Goal: Task Accomplishment & Management: Manage account settings

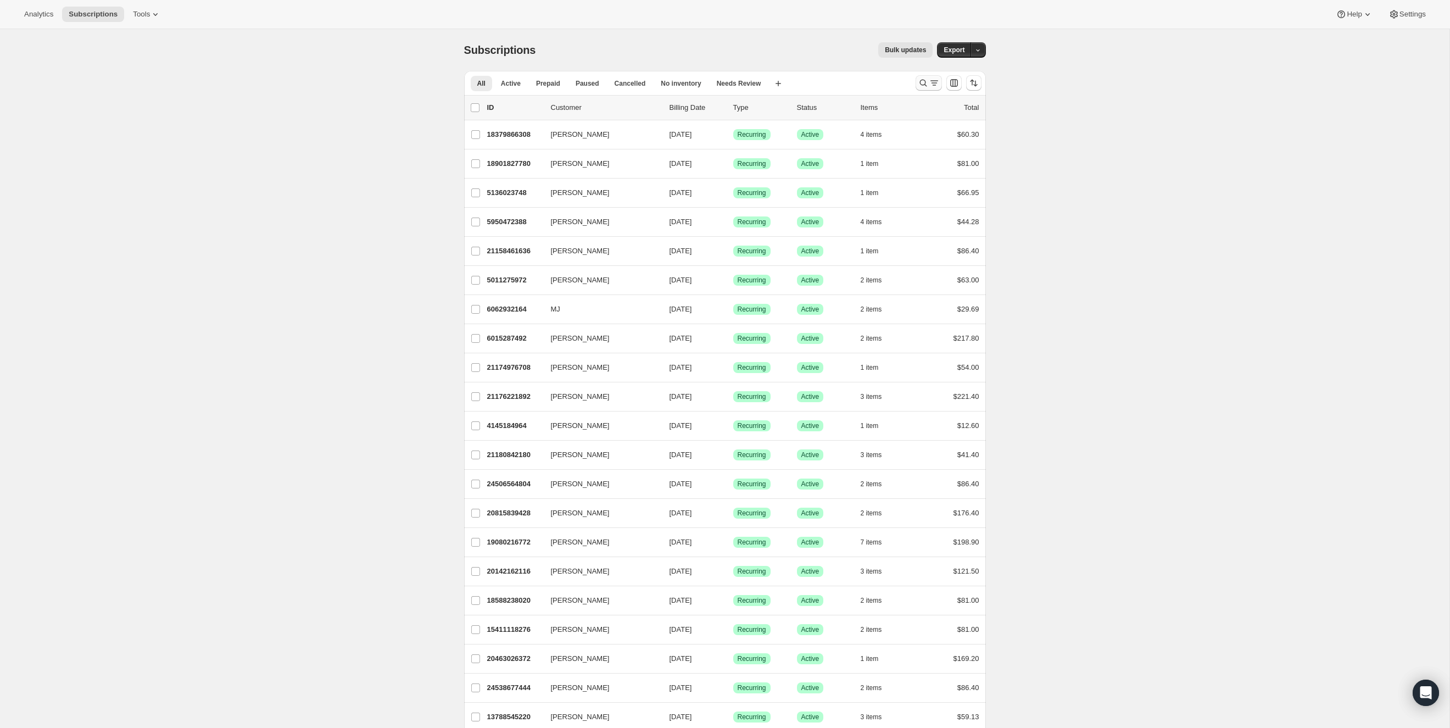
click at [924, 85] on icon "Search and filter results" at bounding box center [923, 82] width 11 height 11
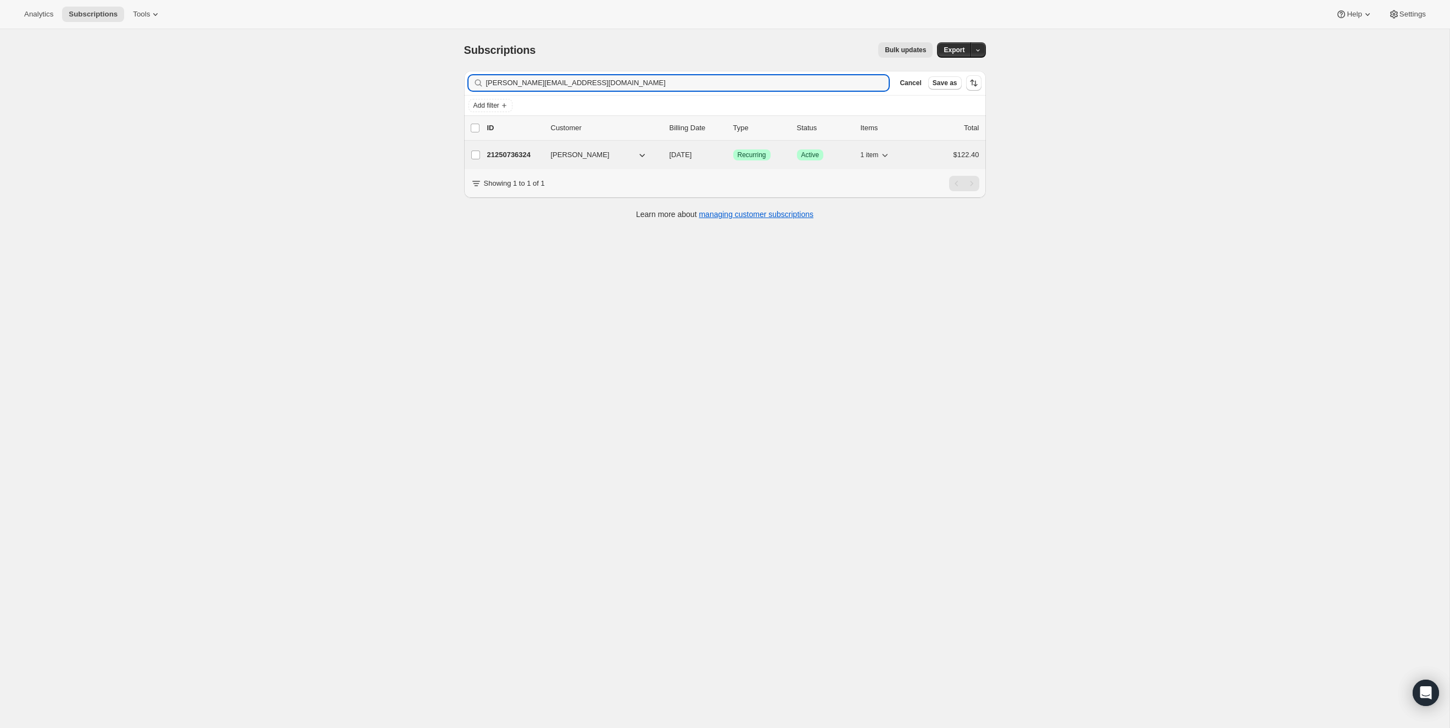
type input "christy.holland11@gmail.com"
click at [507, 155] on p "21250736324" at bounding box center [514, 154] width 55 height 11
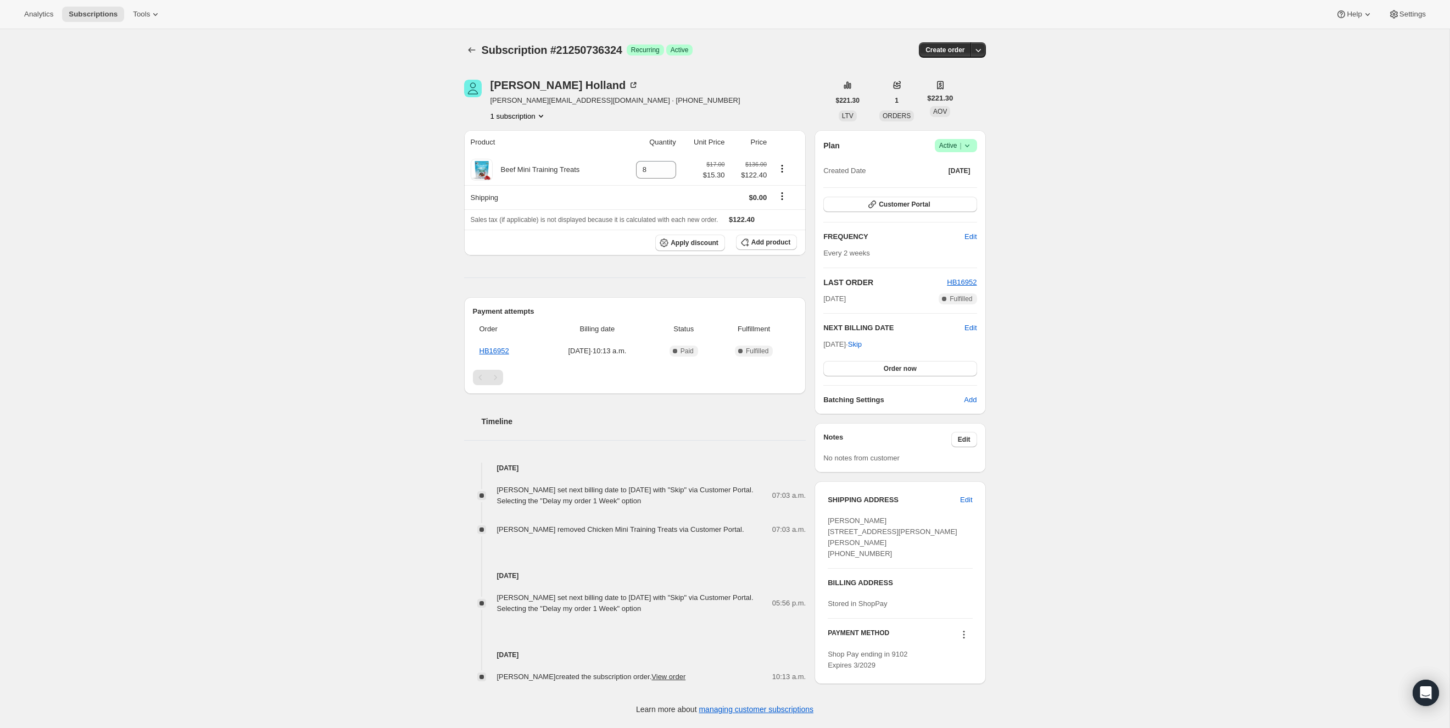
click at [1030, 232] on div "Subscription #21250736324. This page is ready Subscription #21250736324 Success…" at bounding box center [724, 377] width 1449 height 696
drag, startPoint x: 116, startPoint y: 134, endPoint x: 7, endPoint y: 134, distance: 109.3
click at [115, 134] on div "Subscription #21250736324. This page is ready Subscription #21250736324 Success…" at bounding box center [724, 377] width 1449 height 696
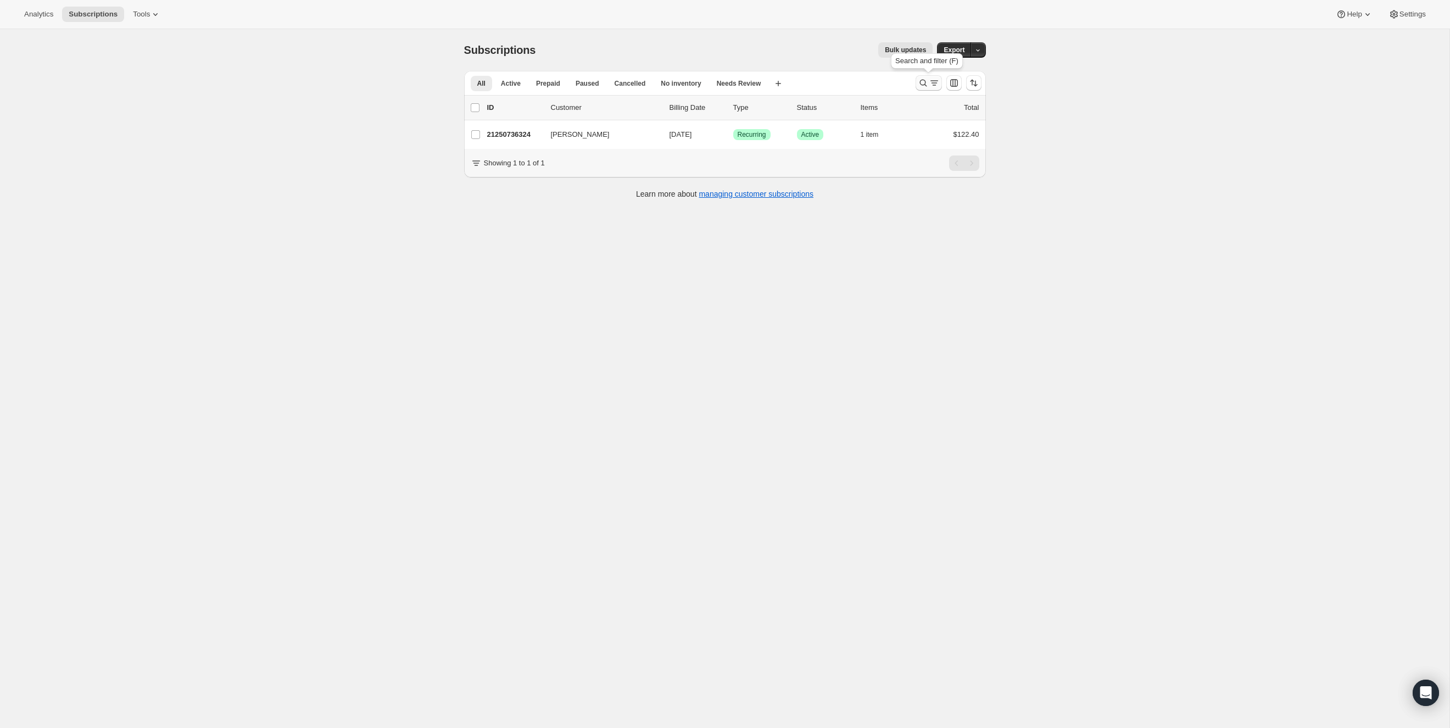
click at [918, 86] on icon "Search and filter results" at bounding box center [923, 82] width 11 height 11
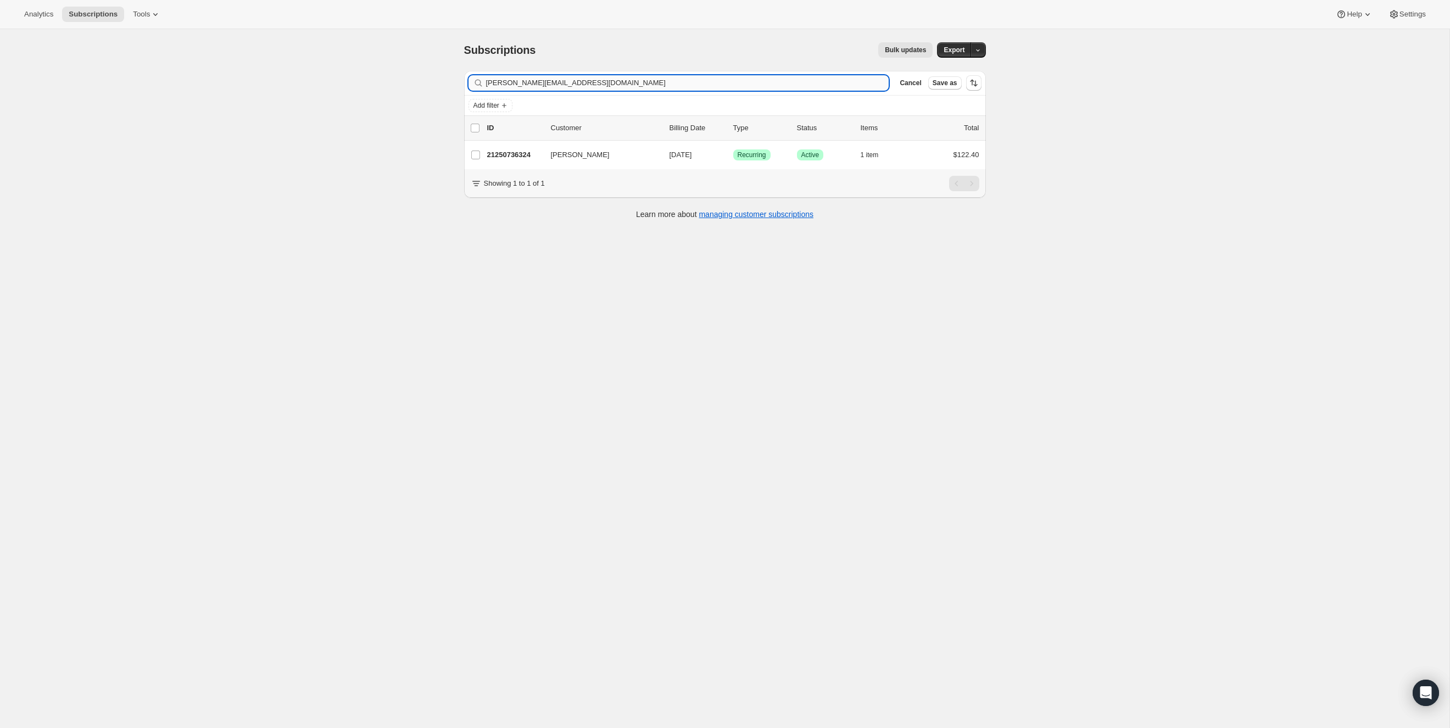
click at [624, 90] on input "christy.holland11@gmail.com" at bounding box center [687, 82] width 403 height 15
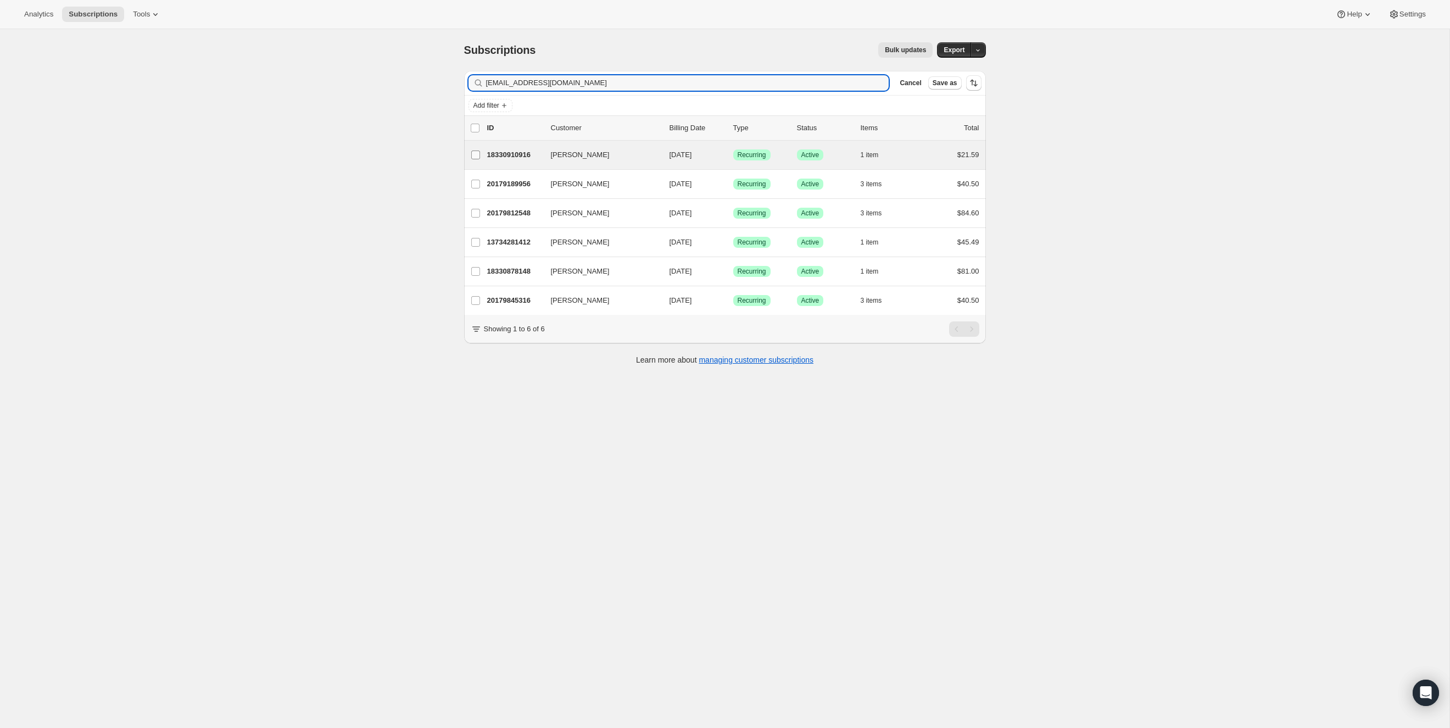
type input "linparadisveill@hotmail.com"
click at [474, 155] on input "LINDA VEILLEUX" at bounding box center [475, 154] width 9 height 9
checkbox input "true"
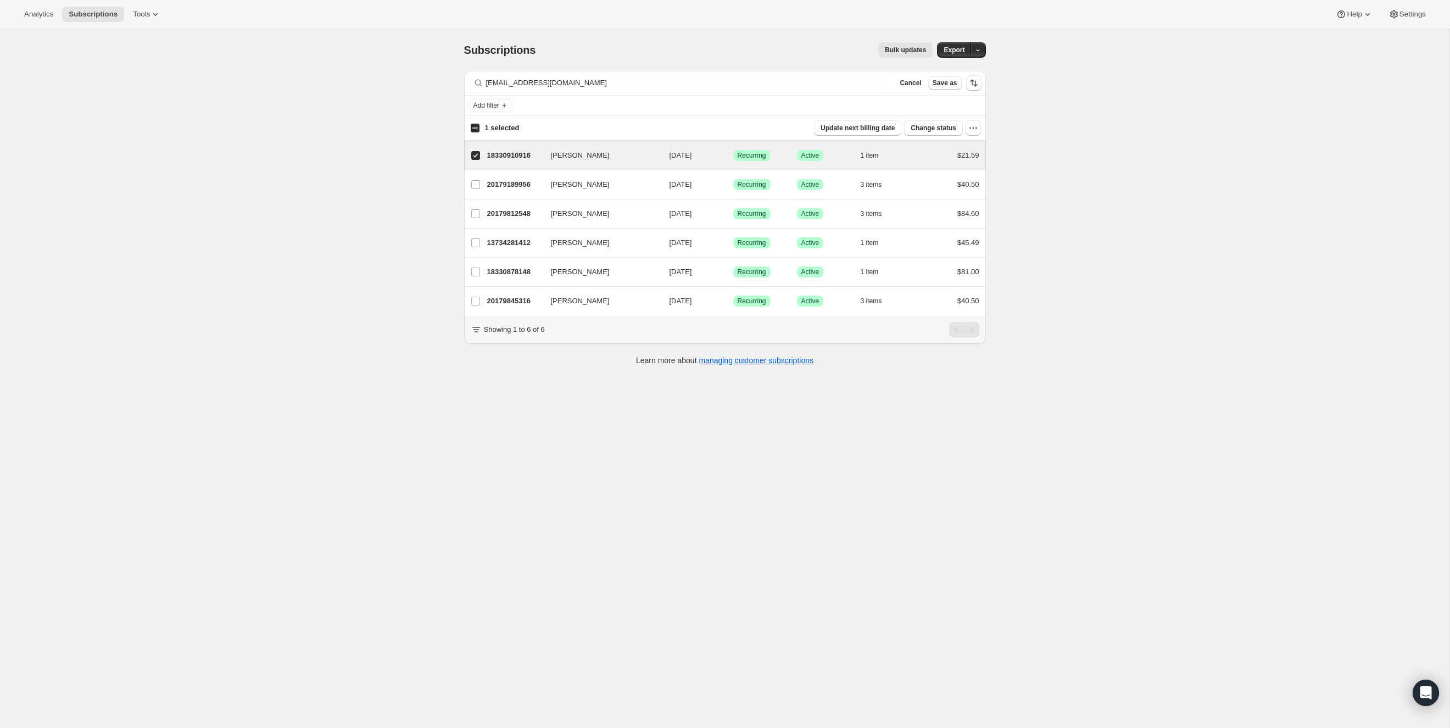
click at [475, 126] on input "1 selected" at bounding box center [475, 128] width 9 height 9
checkbox input "true"
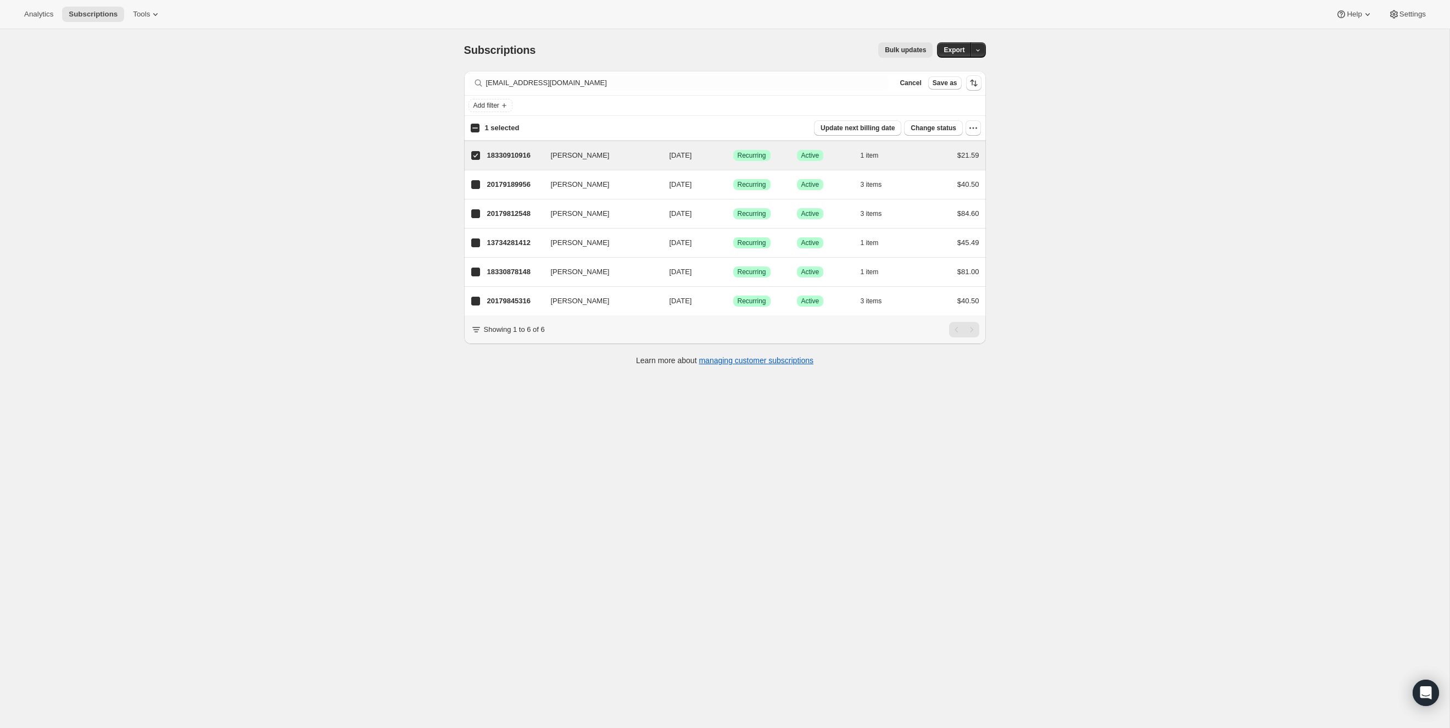
checkbox input "true"
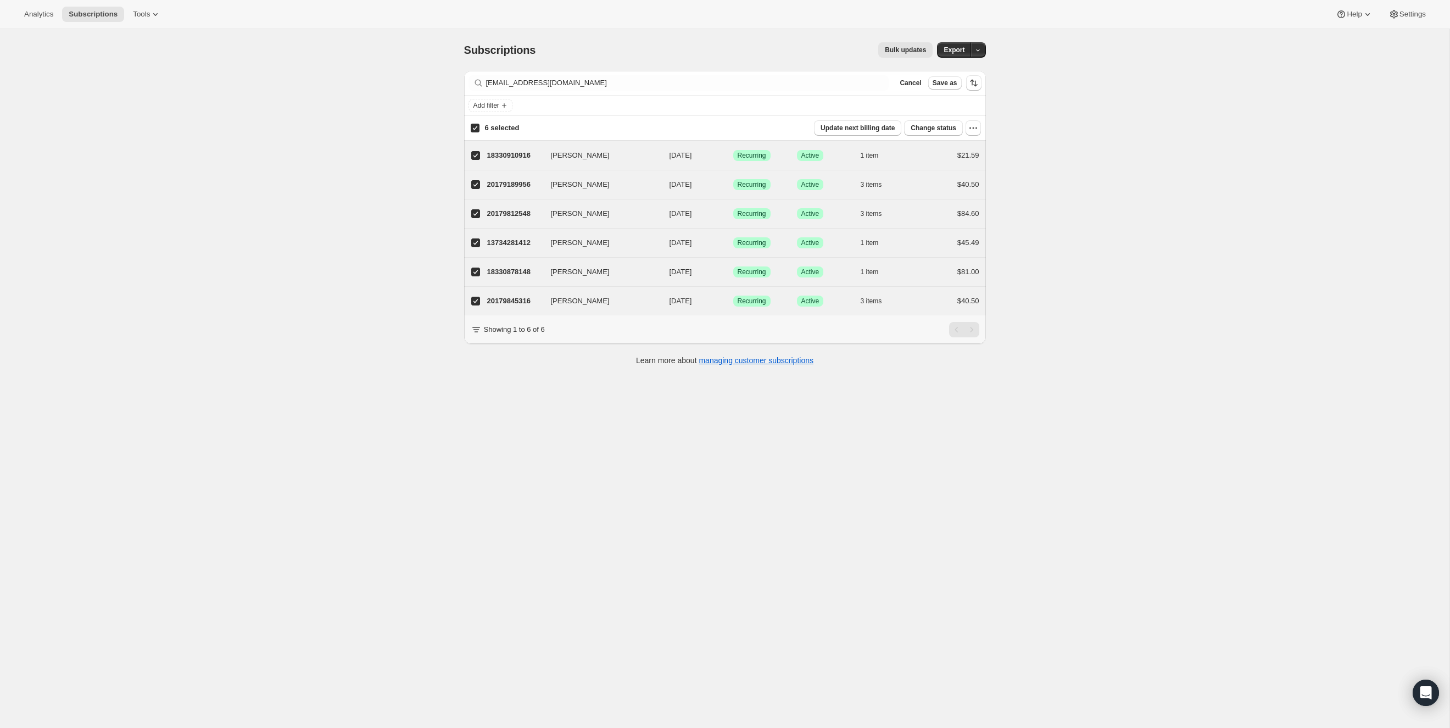
click at [475, 126] on input "6 selected" at bounding box center [475, 128] width 9 height 9
checkbox input "false"
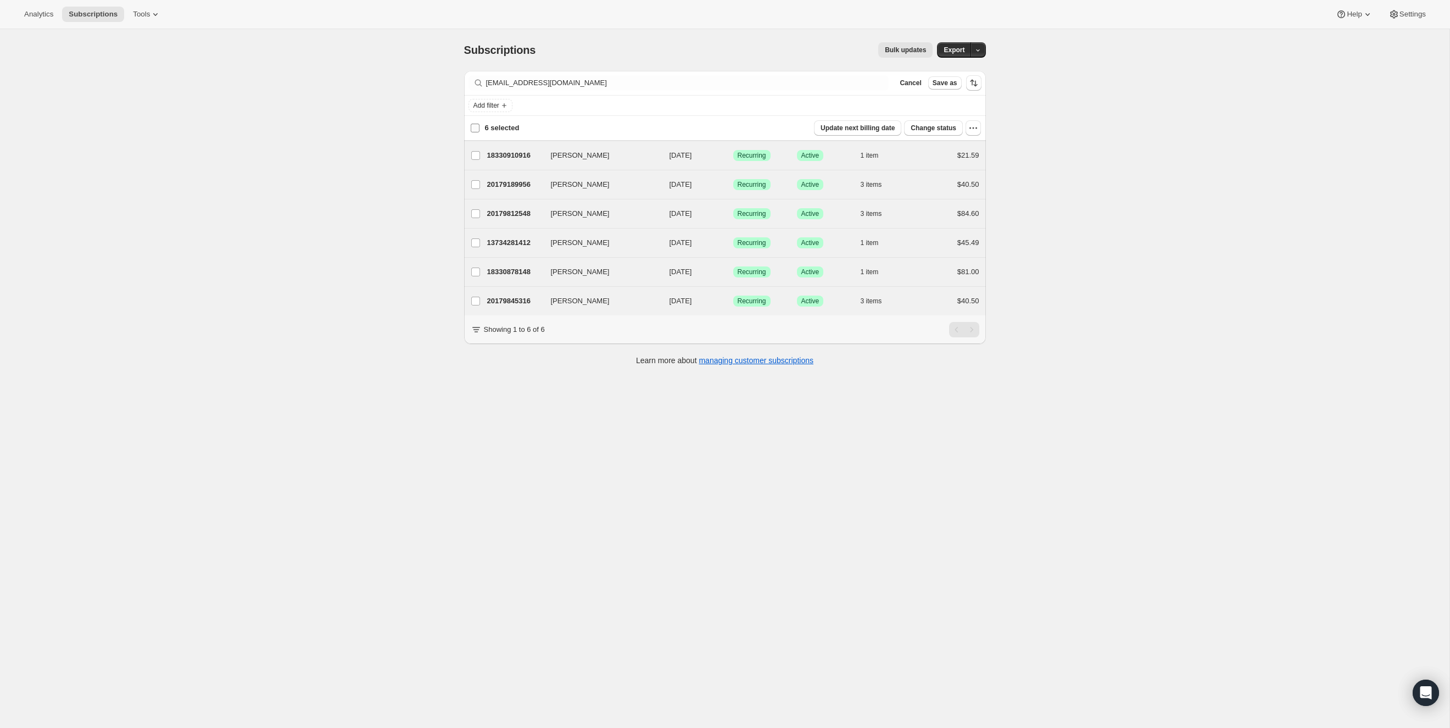
checkbox input "false"
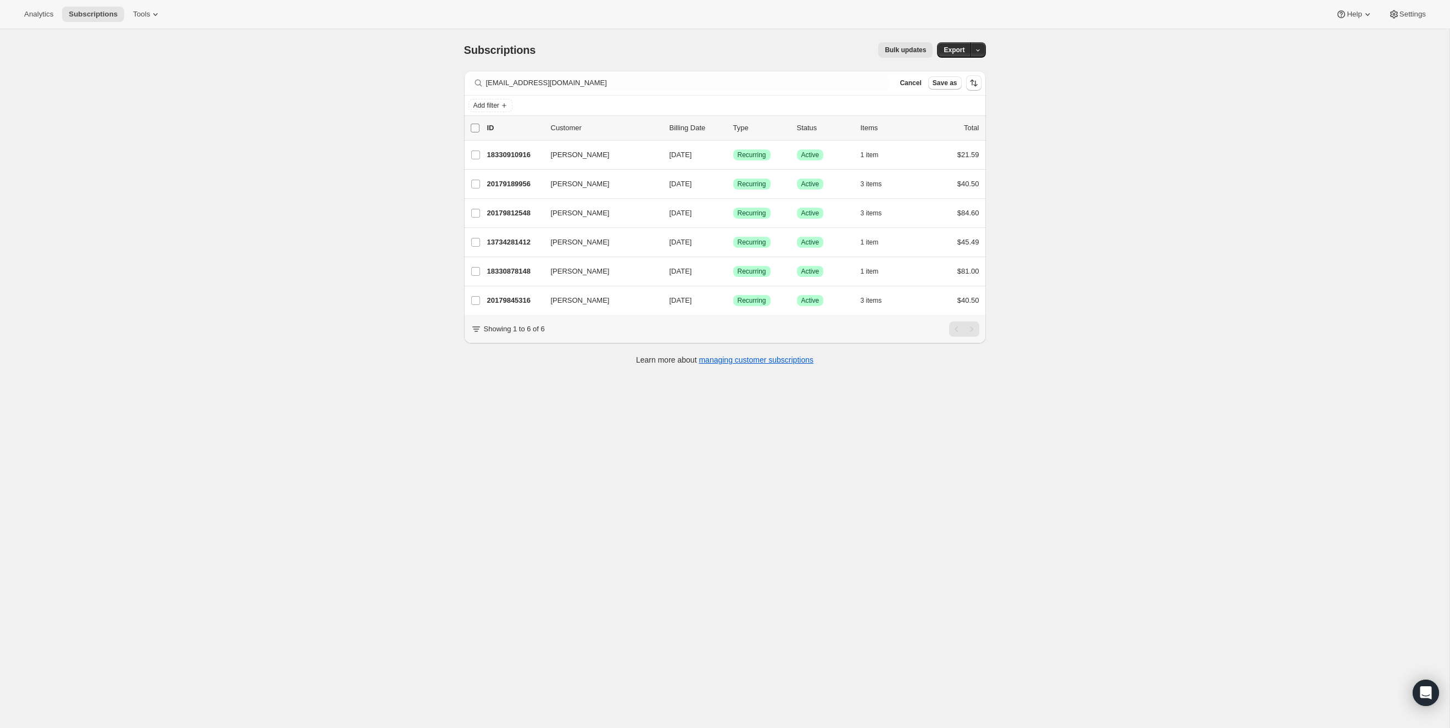
click at [475, 126] on input "0 selected" at bounding box center [475, 128] width 9 height 9
checkbox input "true"
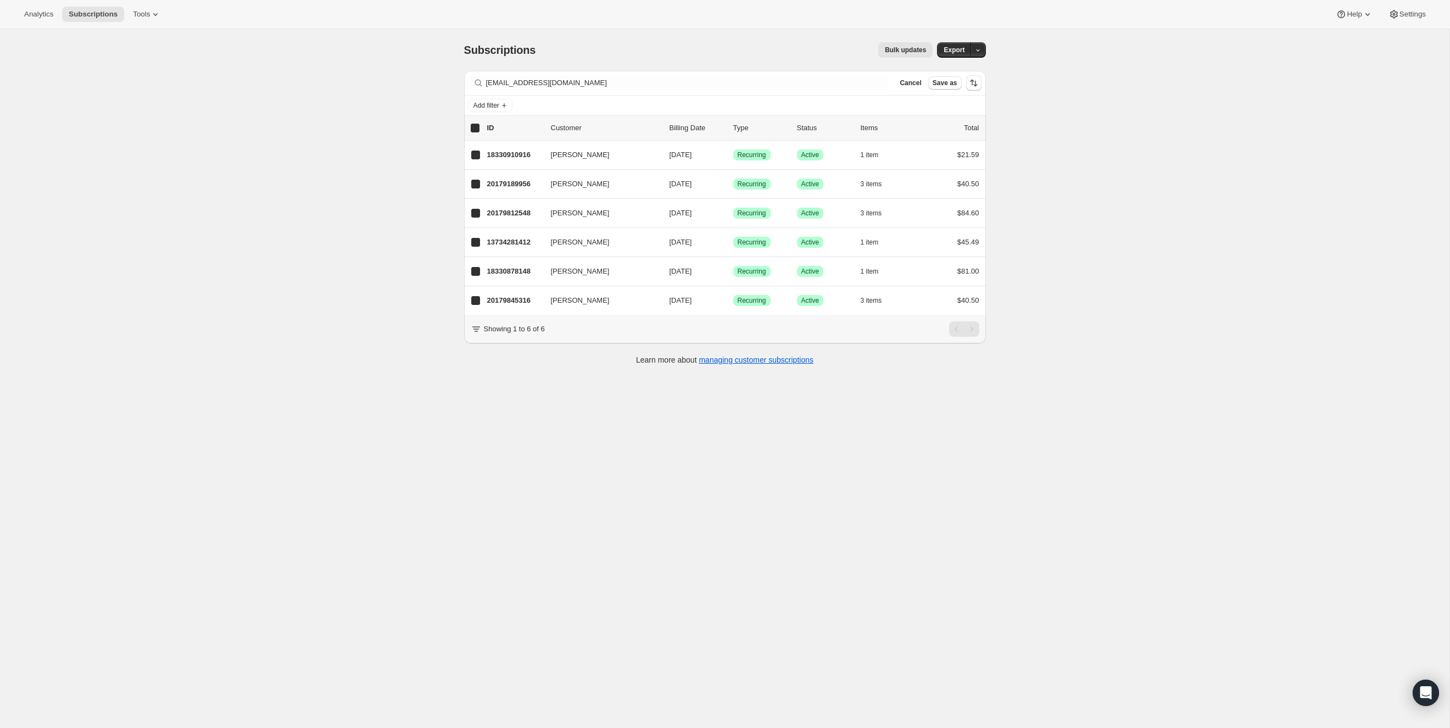
checkbox input "true"
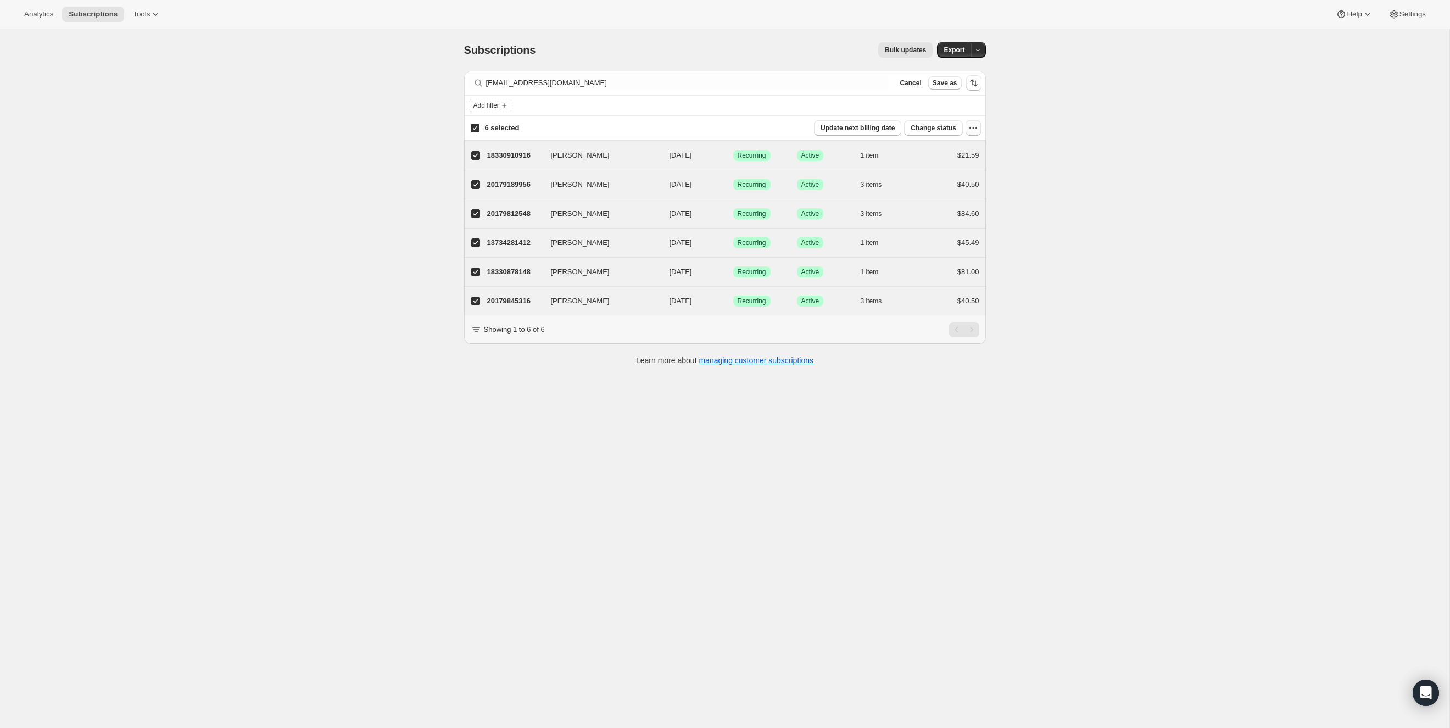
click at [976, 129] on icon "button" at bounding box center [973, 127] width 11 height 11
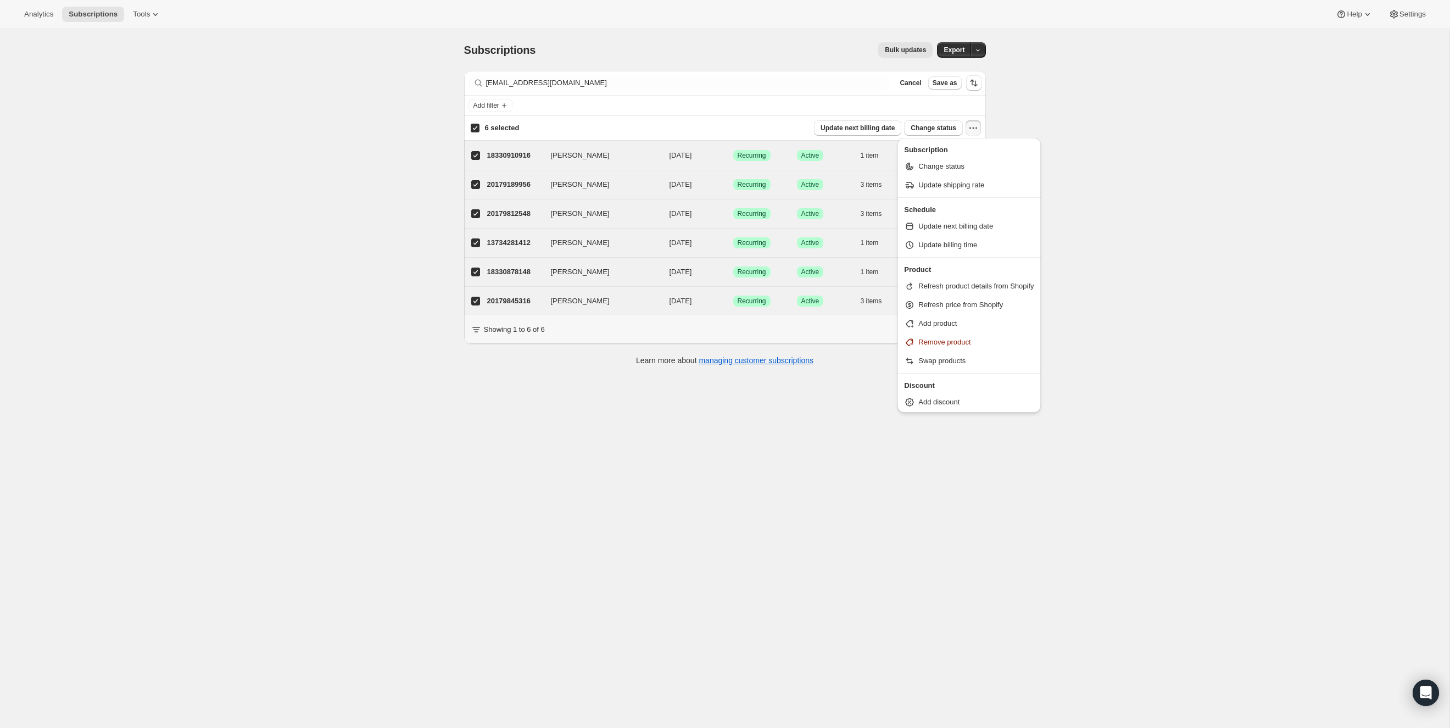
click at [1179, 192] on div "Subscriptions. This page is ready Subscriptions Bulk updates More actions Bulk …" at bounding box center [724, 393] width 1449 height 728
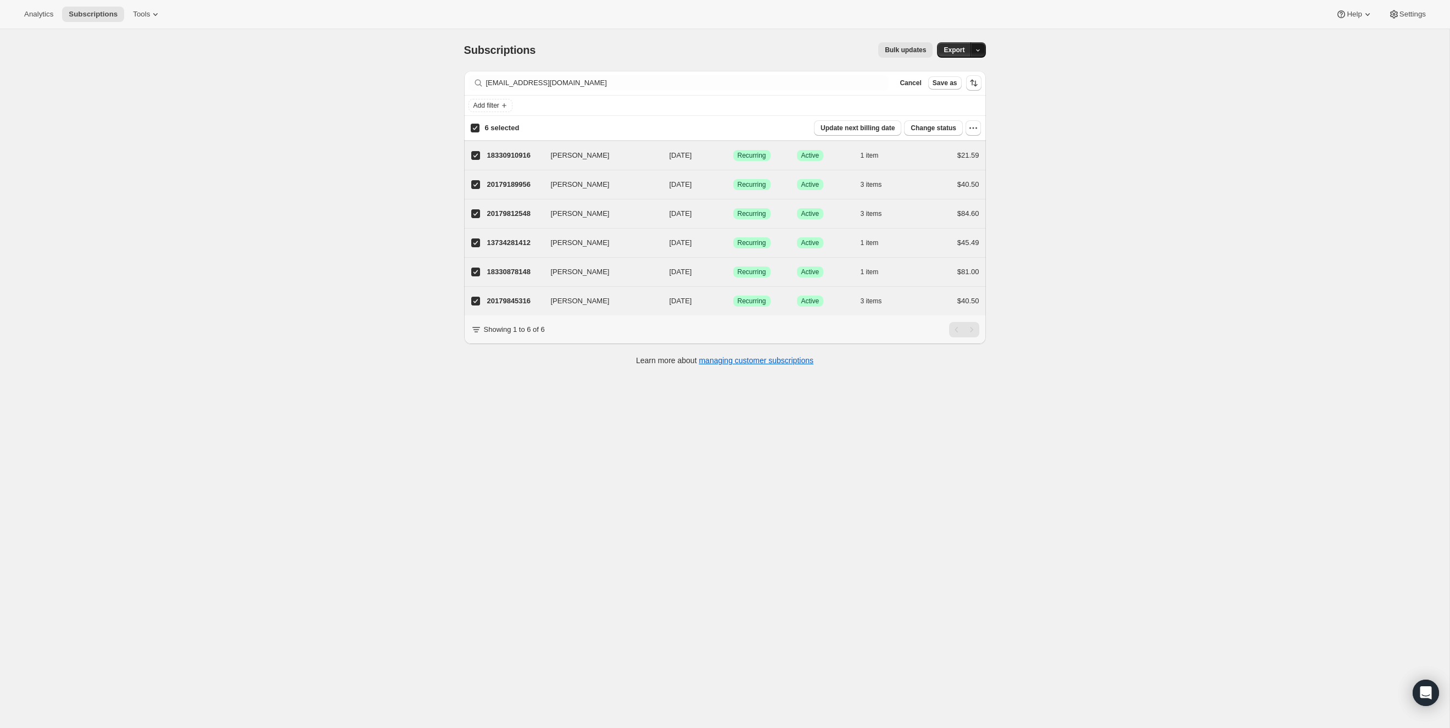
click at [980, 53] on button "button" at bounding box center [977, 49] width 15 height 15
click at [1060, 70] on div "Subscriptions. This page is ready Subscriptions Bulk updates More actions Bulk …" at bounding box center [724, 393] width 1449 height 728
click at [936, 124] on span "Change status" at bounding box center [934, 128] width 46 height 9
select select "16"
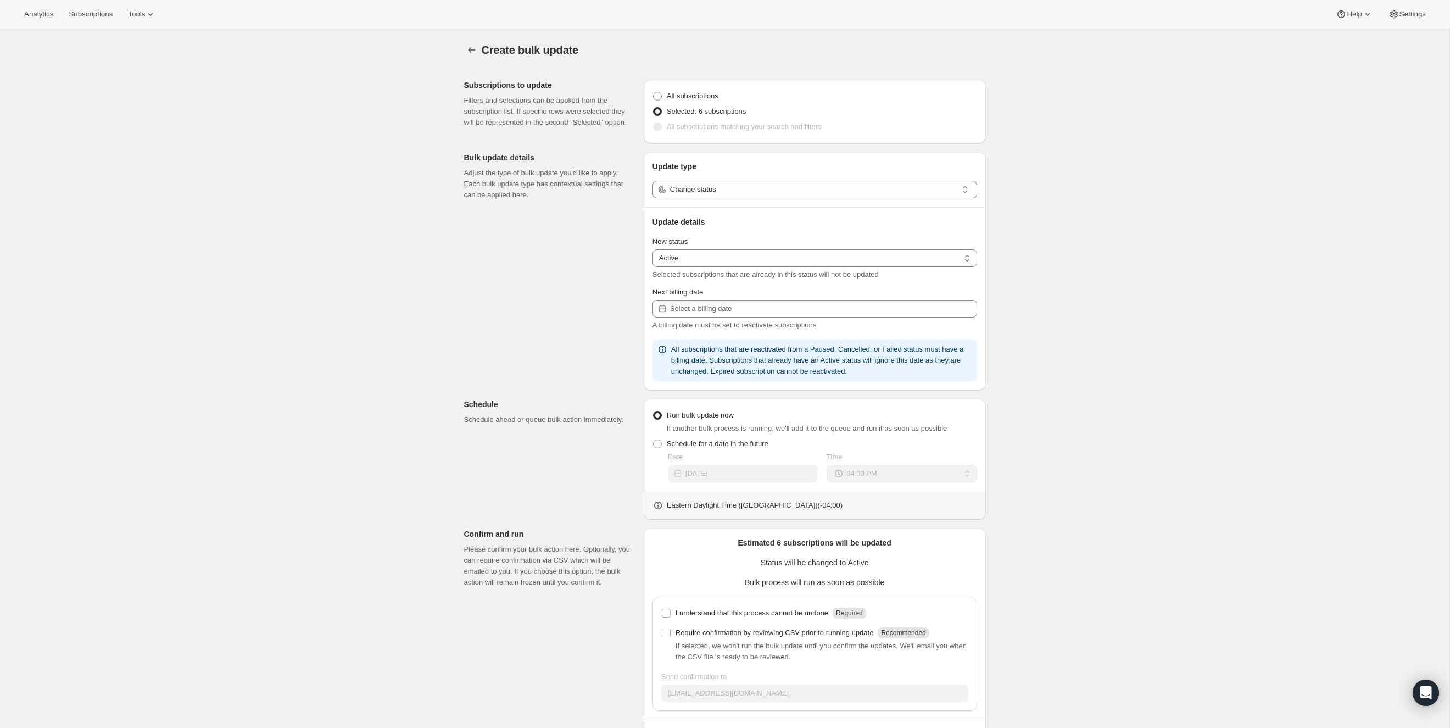
scroll to position [42, 0]
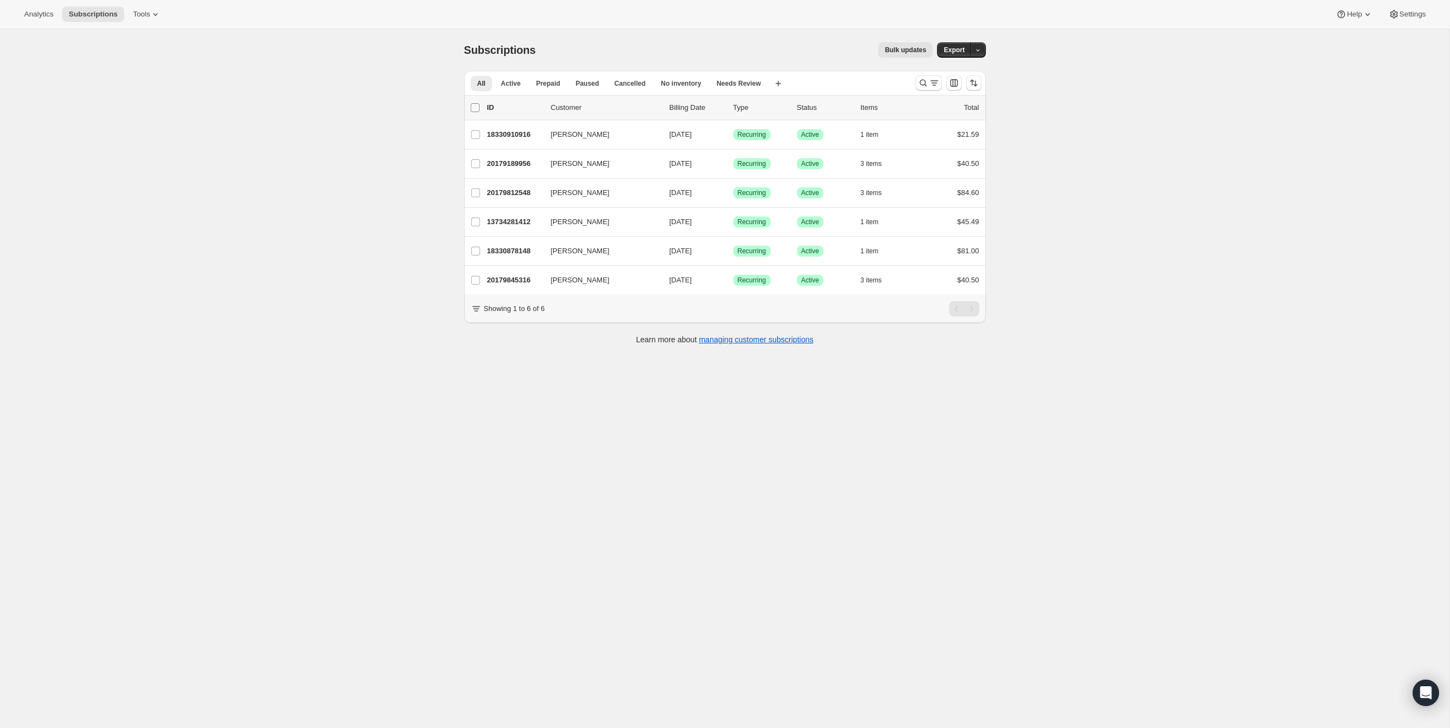
click at [471, 110] on input "0 selected" at bounding box center [475, 107] width 9 height 9
checkbox input "true"
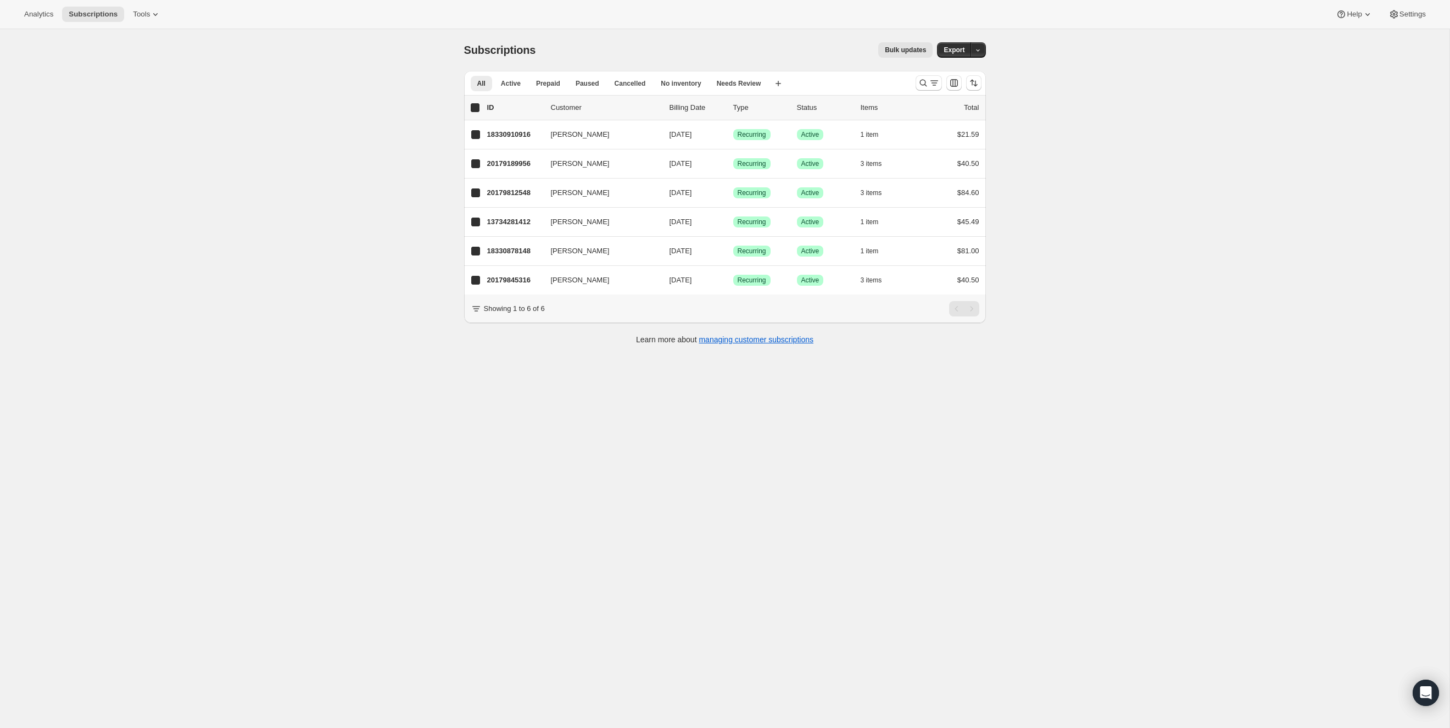
checkbox input "true"
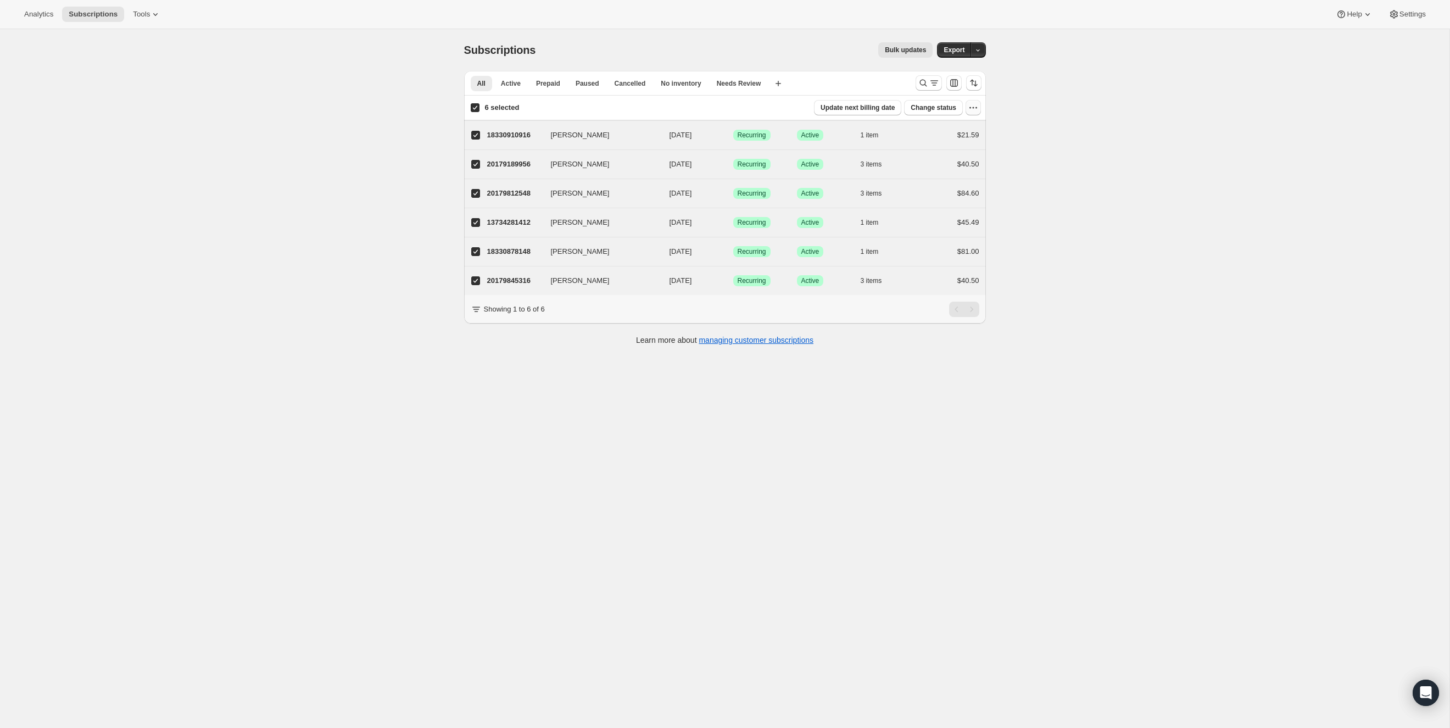
click at [971, 109] on icon "button" at bounding box center [973, 107] width 11 height 11
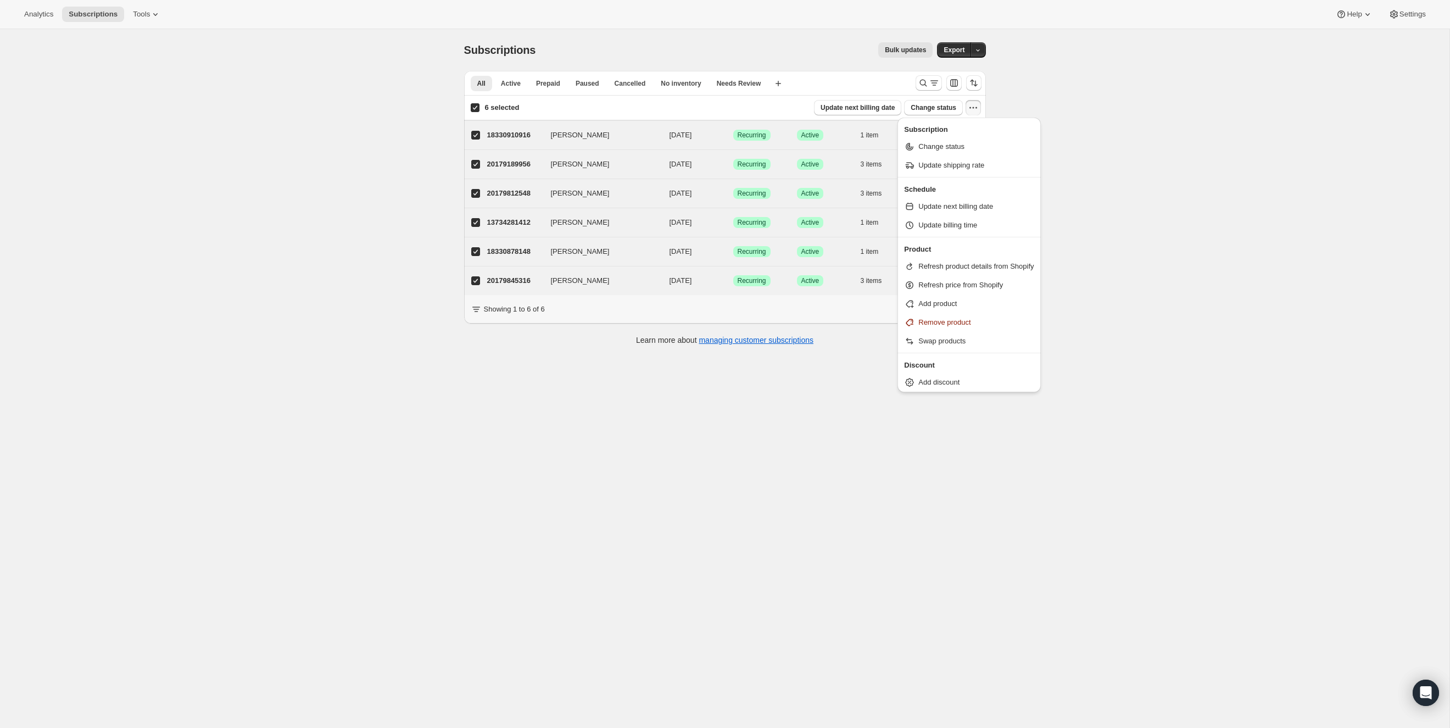
click at [1168, 226] on div "Subscriptions. This page is ready Subscriptions Bulk updates More actions Bulk …" at bounding box center [724, 393] width 1449 height 728
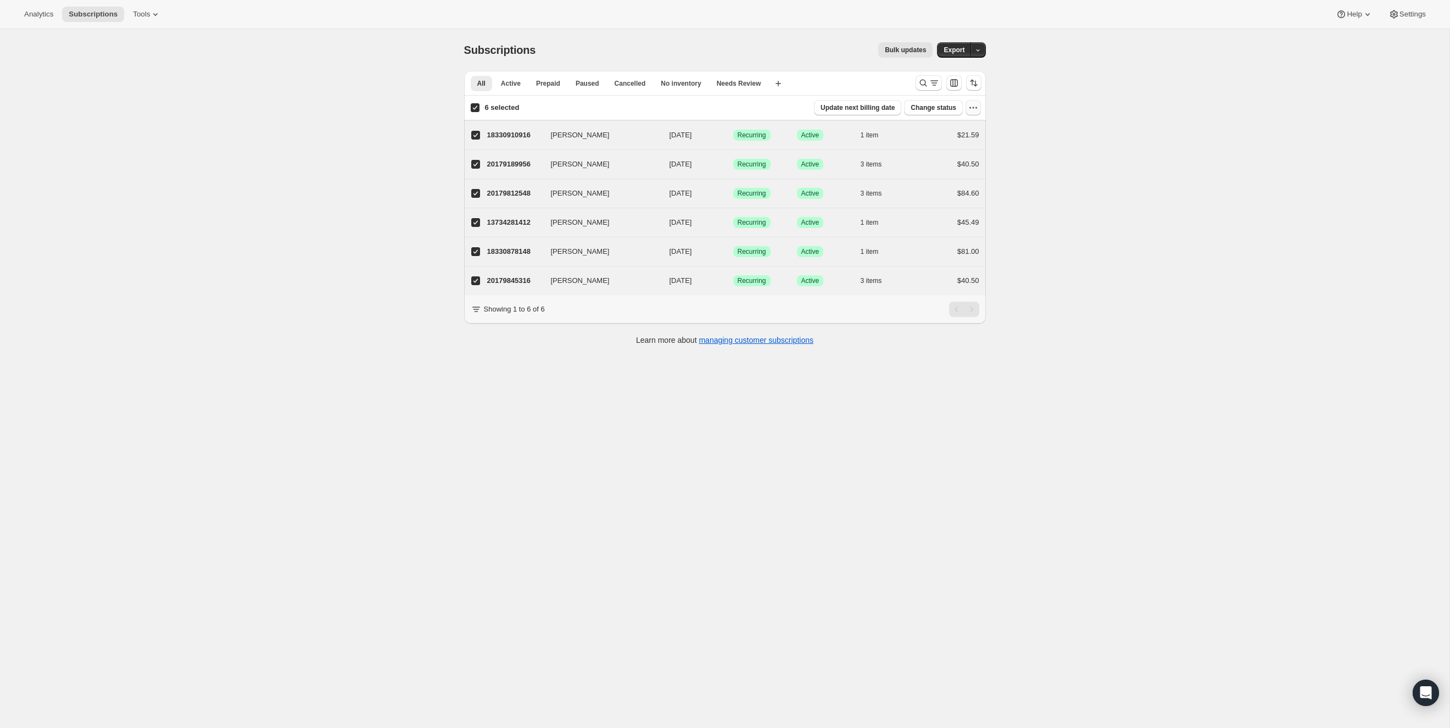
click at [972, 103] on icon "button" at bounding box center [973, 107] width 11 height 11
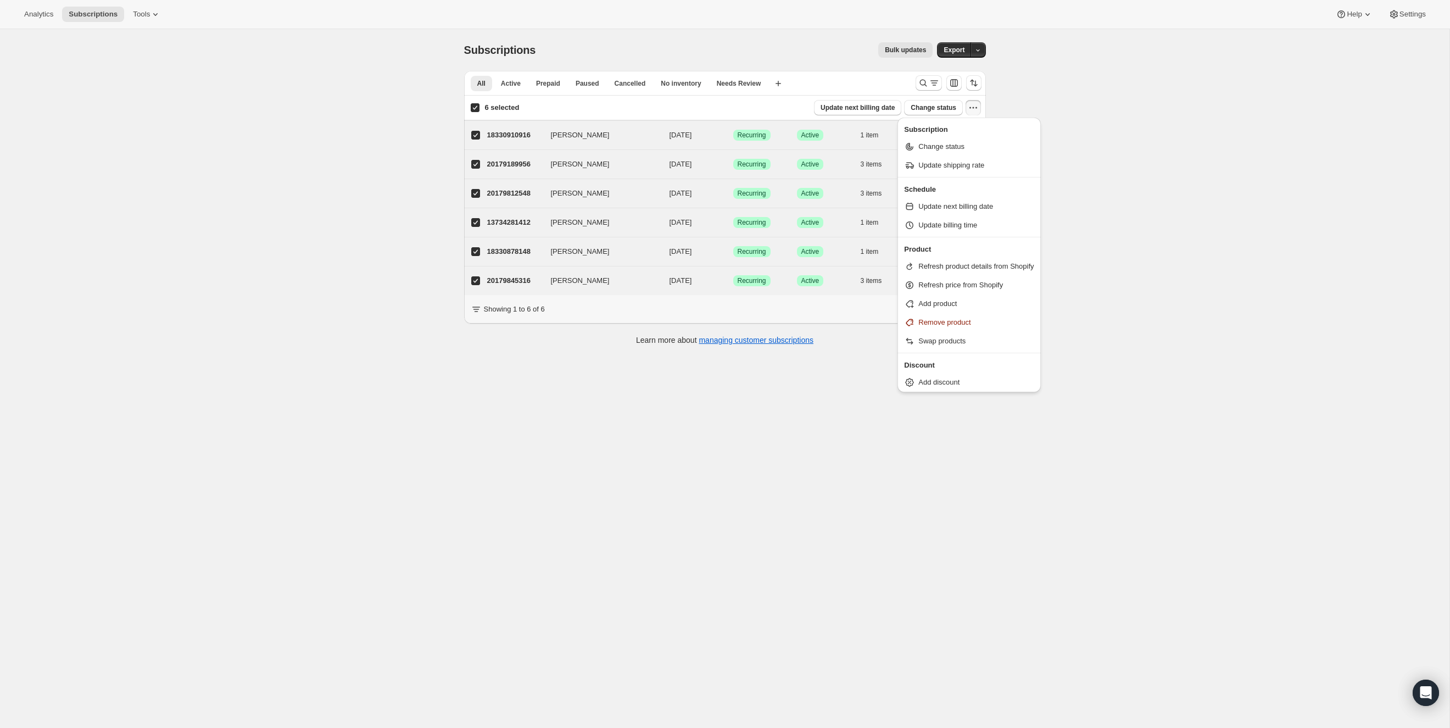
click at [1087, 96] on div "Subscriptions. This page is ready Subscriptions Bulk updates More actions Bulk …" at bounding box center [724, 393] width 1449 height 728
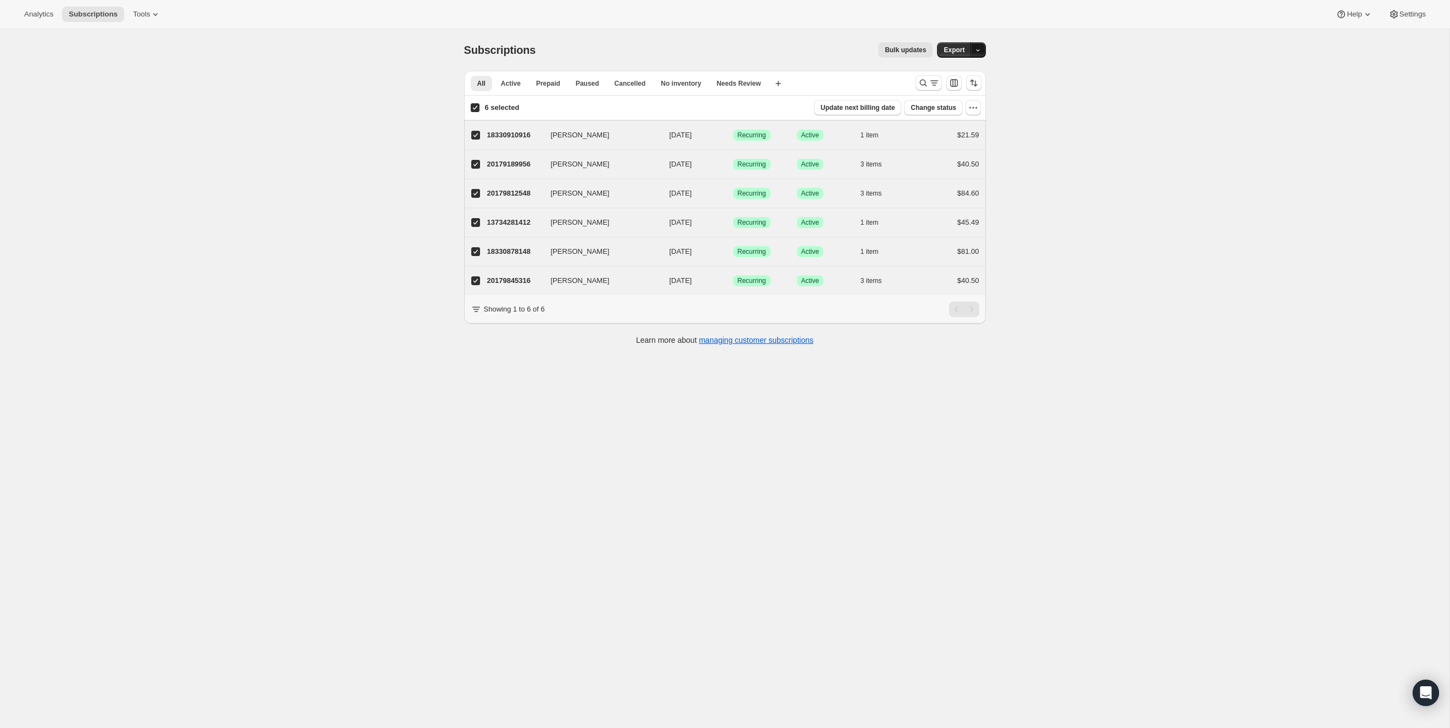
click at [978, 45] on button "button" at bounding box center [977, 49] width 15 height 15
click at [1064, 54] on div "Subscriptions. This page is ready Subscriptions Bulk updates More actions Bulk …" at bounding box center [724, 393] width 1449 height 728
click at [519, 133] on p "18330910916" at bounding box center [514, 135] width 55 height 11
checkbox input "false"
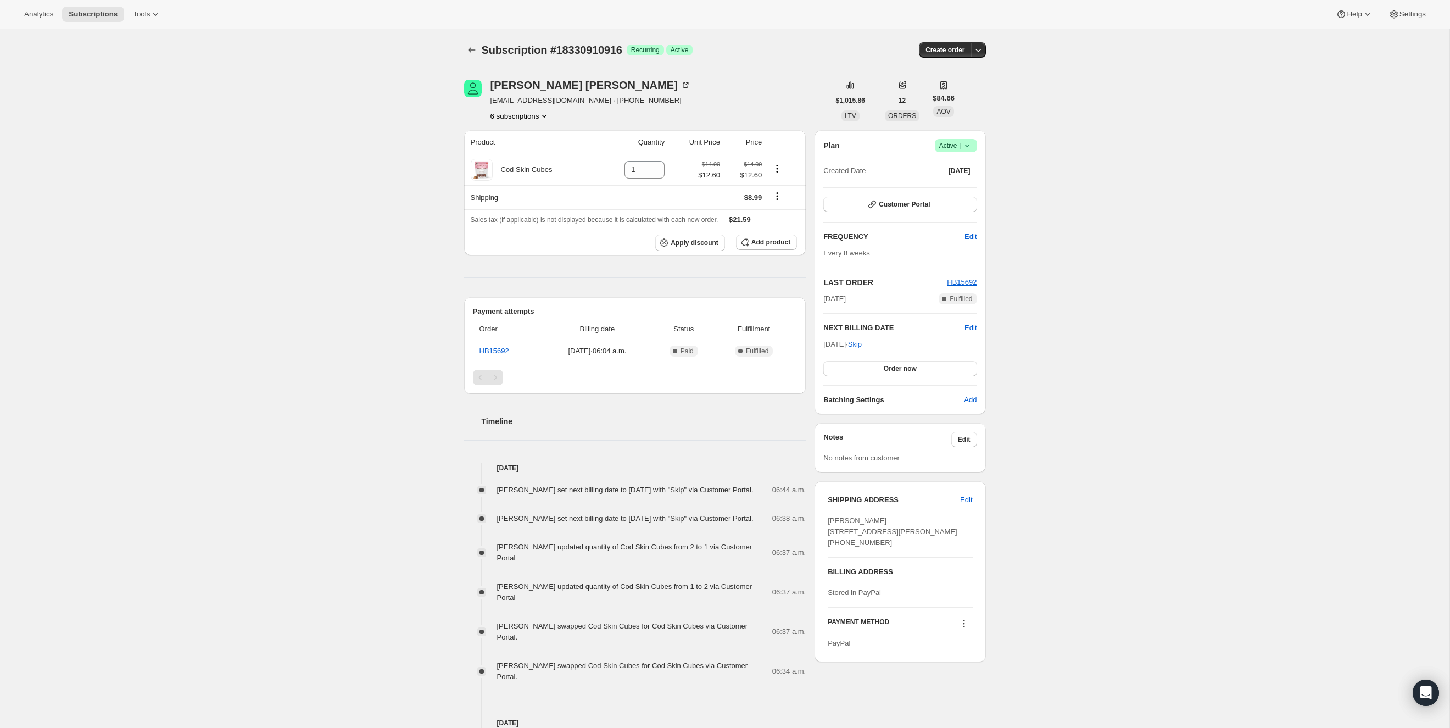
click at [972, 144] on icon at bounding box center [967, 145] width 11 height 11
click at [974, 191] on button "Cancel subscription" at bounding box center [952, 186] width 69 height 18
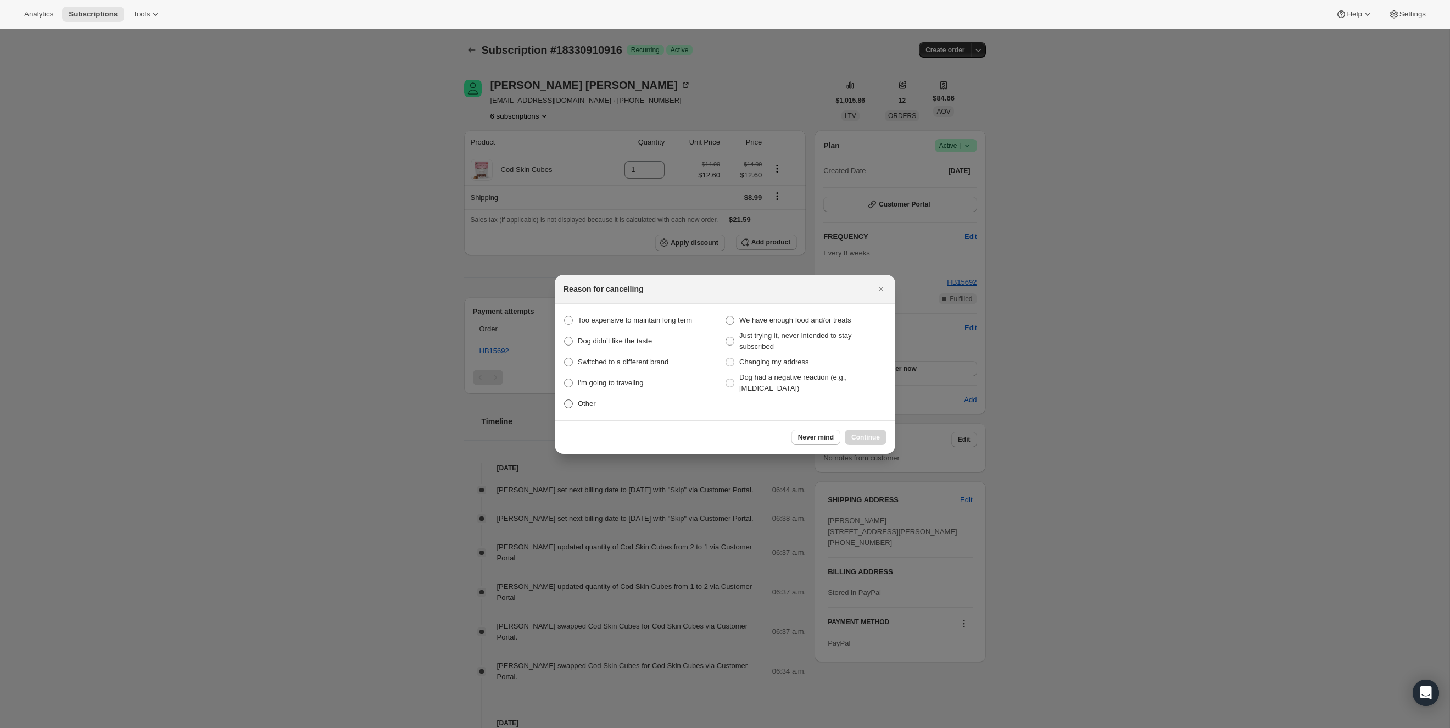
click at [587, 407] on span "Other" at bounding box center [587, 403] width 18 height 8
click at [565, 400] on input "Other" at bounding box center [564, 399] width 1 height 1
radio input "true"
click at [860, 441] on button "Continue" at bounding box center [866, 436] width 42 height 15
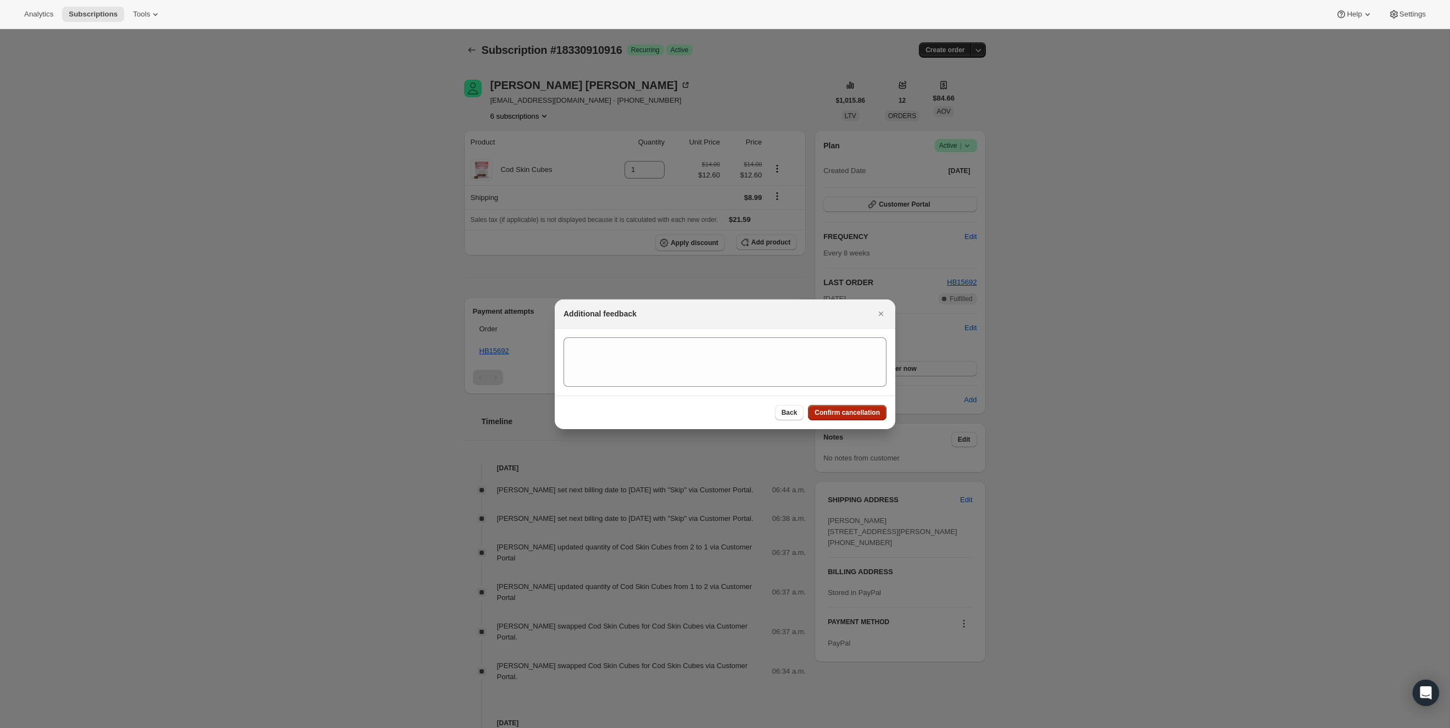
click at [873, 414] on span "Confirm cancellation" at bounding box center [846, 412] width 65 height 9
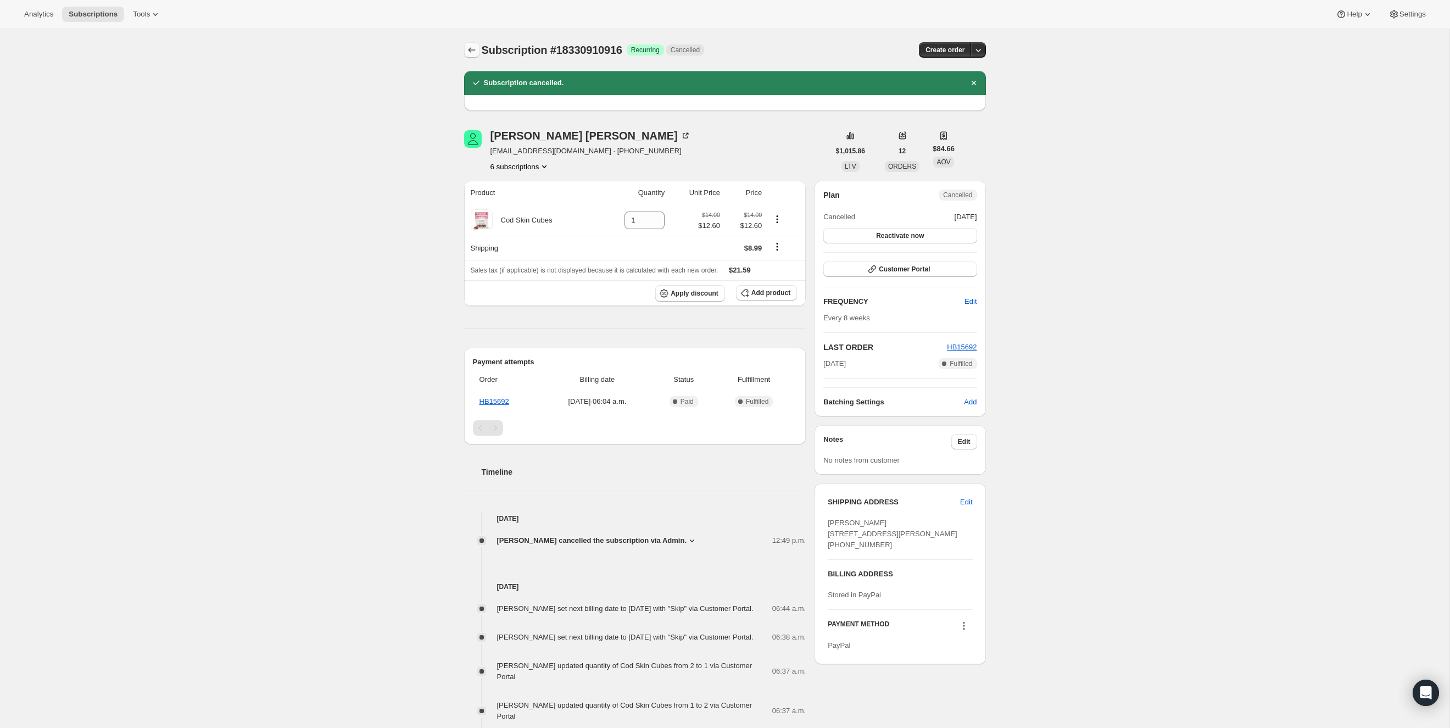
click at [466, 53] on icon "Subscriptions" at bounding box center [471, 49] width 11 height 11
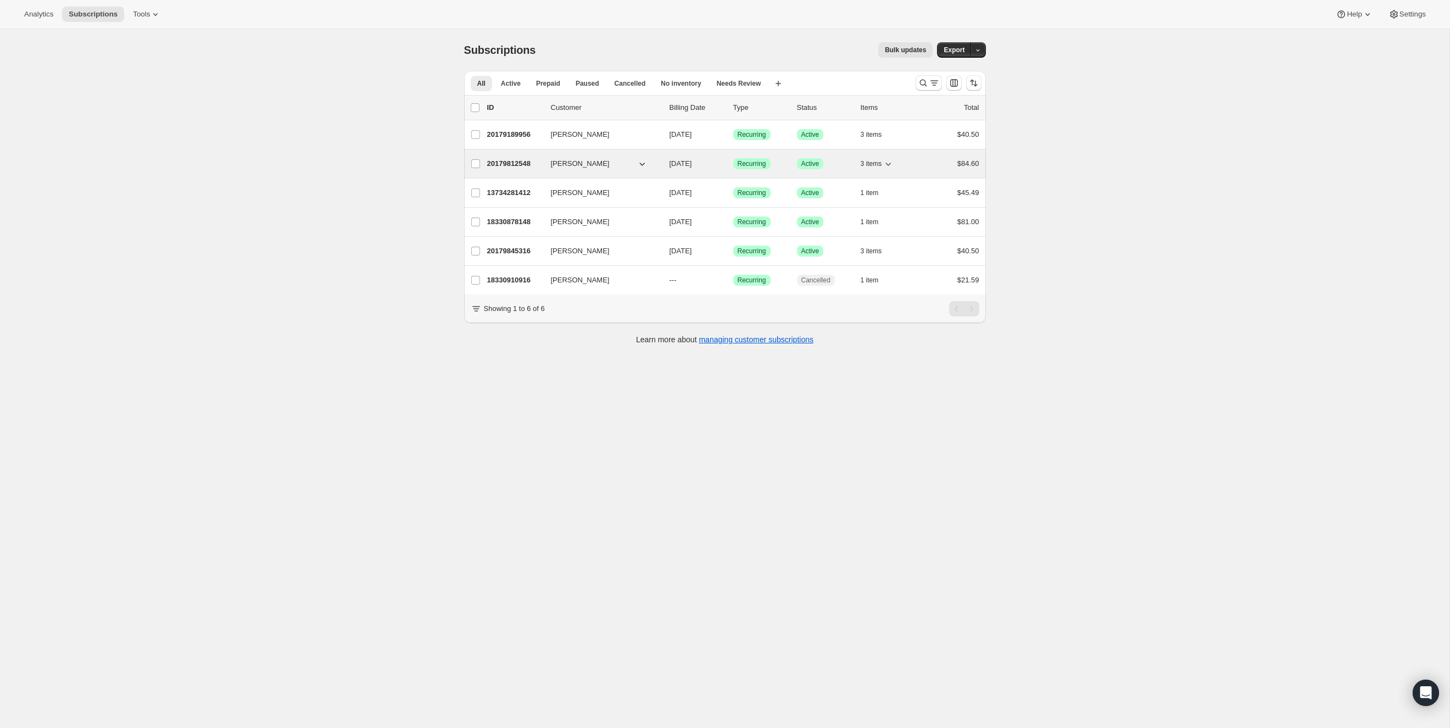
click at [502, 160] on p "20179812548" at bounding box center [514, 163] width 55 height 11
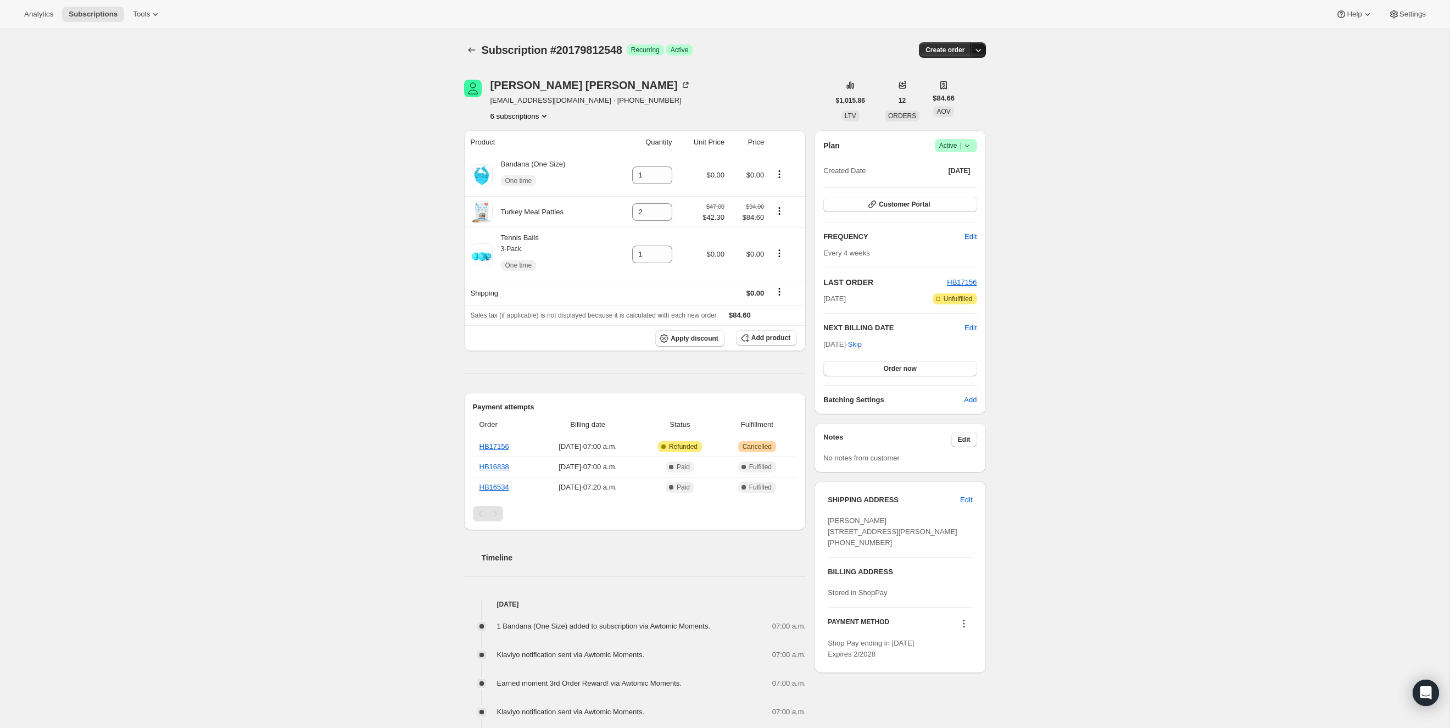
click at [981, 54] on icon "button" at bounding box center [978, 49] width 11 height 11
click at [602, 107] on div "LINDA VEILLEUX linparadisveill@hotmail.com · +12493612224 6 subscriptions" at bounding box center [590, 101] width 200 height 42
click at [540, 113] on button "6 subscriptions" at bounding box center [520, 115] width 60 height 11
click at [727, 118] on div "LINDA VEILLEUX linparadisveill@hotmail.com · +12493612224 6 subscriptions" at bounding box center [646, 101] width 365 height 42
click at [973, 153] on div "Plan Success Active | Created Date Jun 16, 2025" at bounding box center [899, 159] width 153 height 40
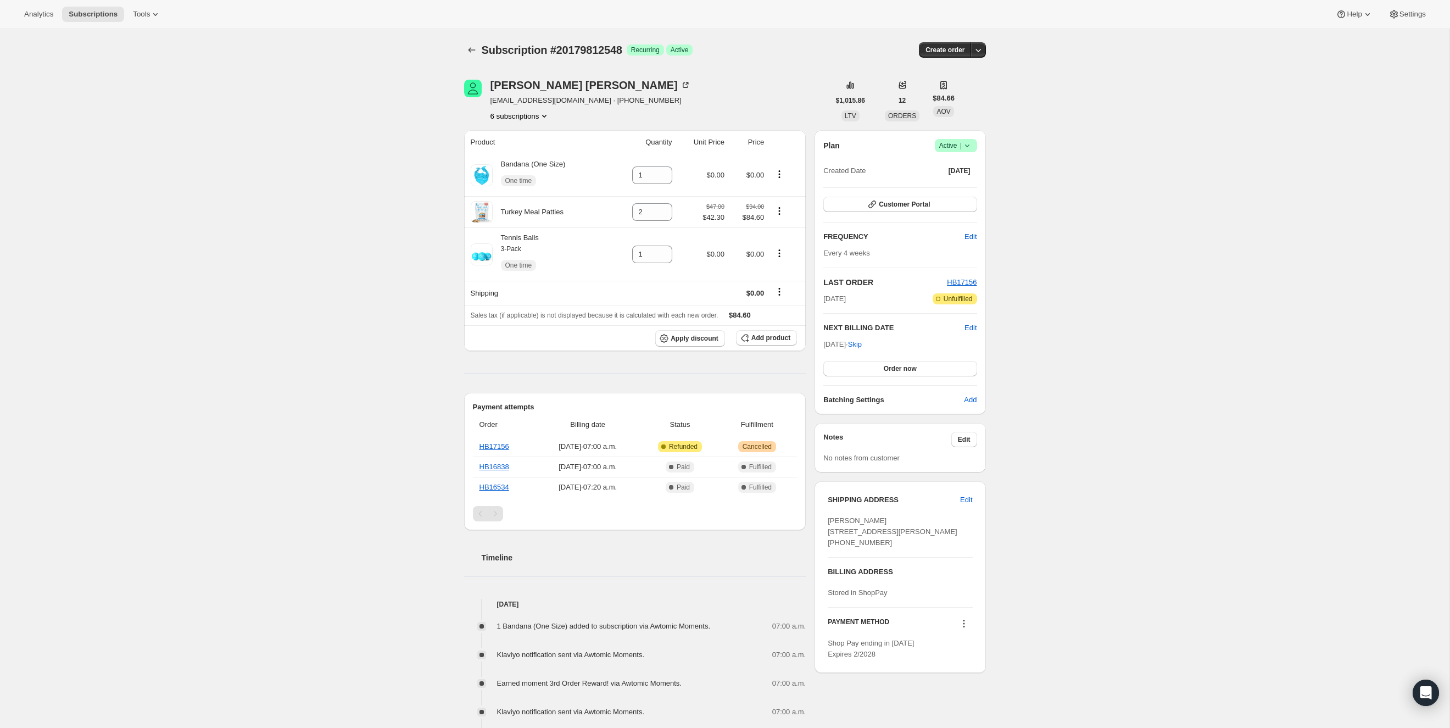
click at [968, 145] on icon at bounding box center [966, 145] width 4 height 3
click at [958, 187] on span "Cancel subscription" at bounding box center [953, 185] width 62 height 8
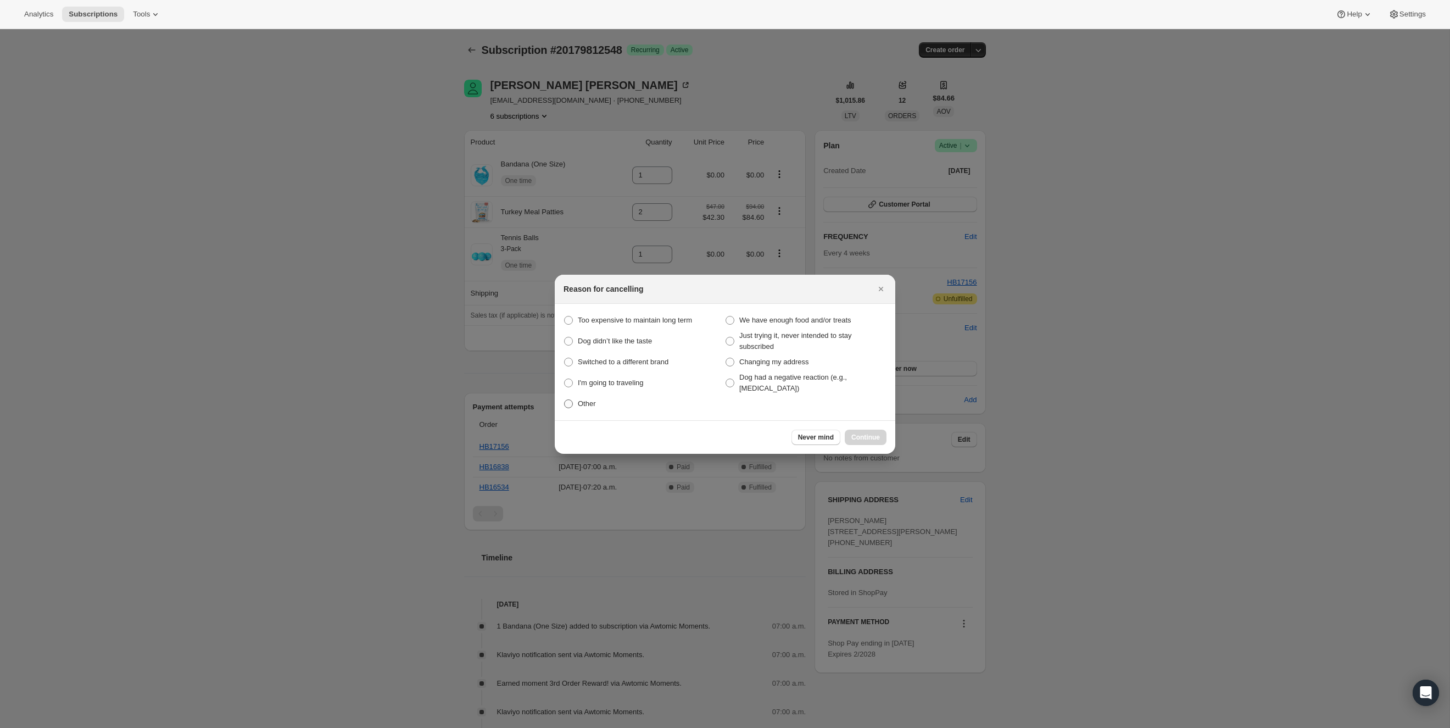
click at [581, 403] on span "Other" at bounding box center [587, 403] width 18 height 8
click at [565, 400] on input "Other" at bounding box center [564, 399] width 1 height 1
radio input "true"
click at [870, 438] on span "Continue" at bounding box center [865, 437] width 29 height 9
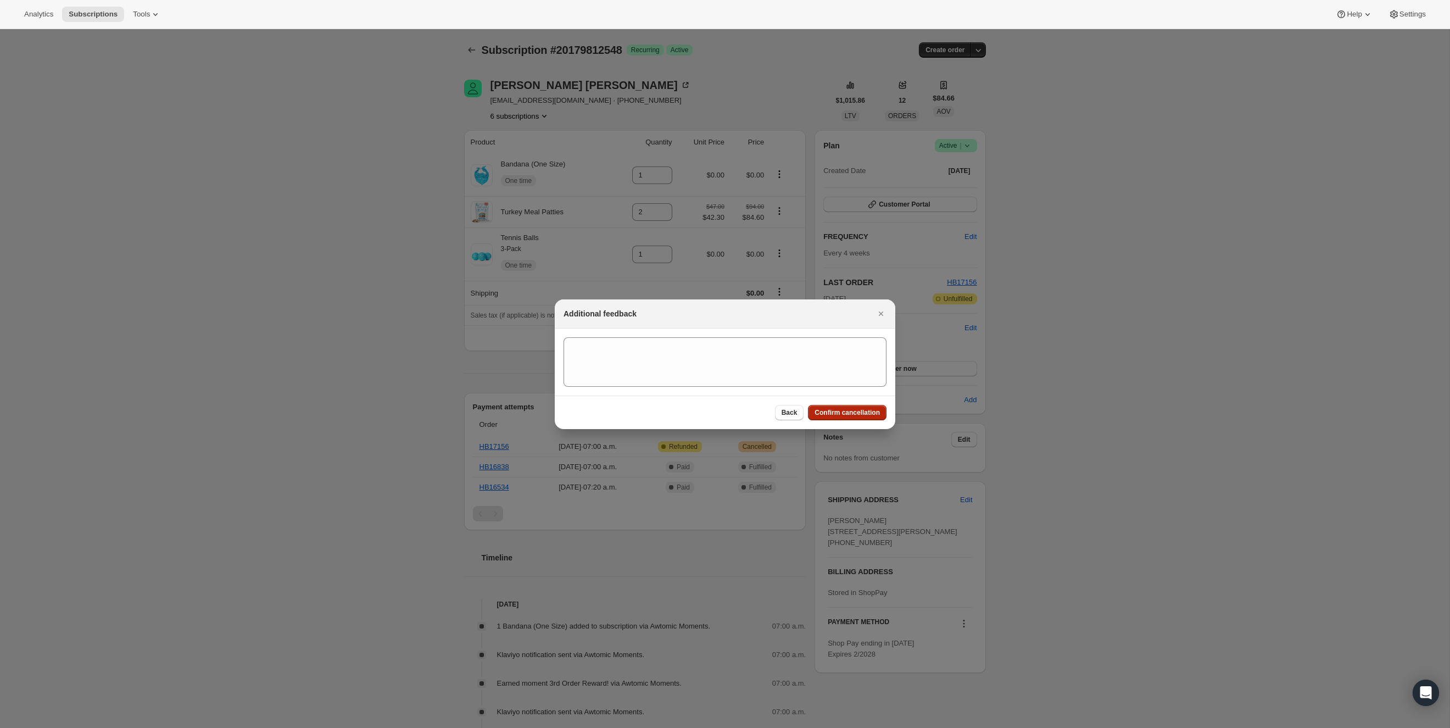
click at [868, 409] on span "Confirm cancellation" at bounding box center [846, 412] width 65 height 9
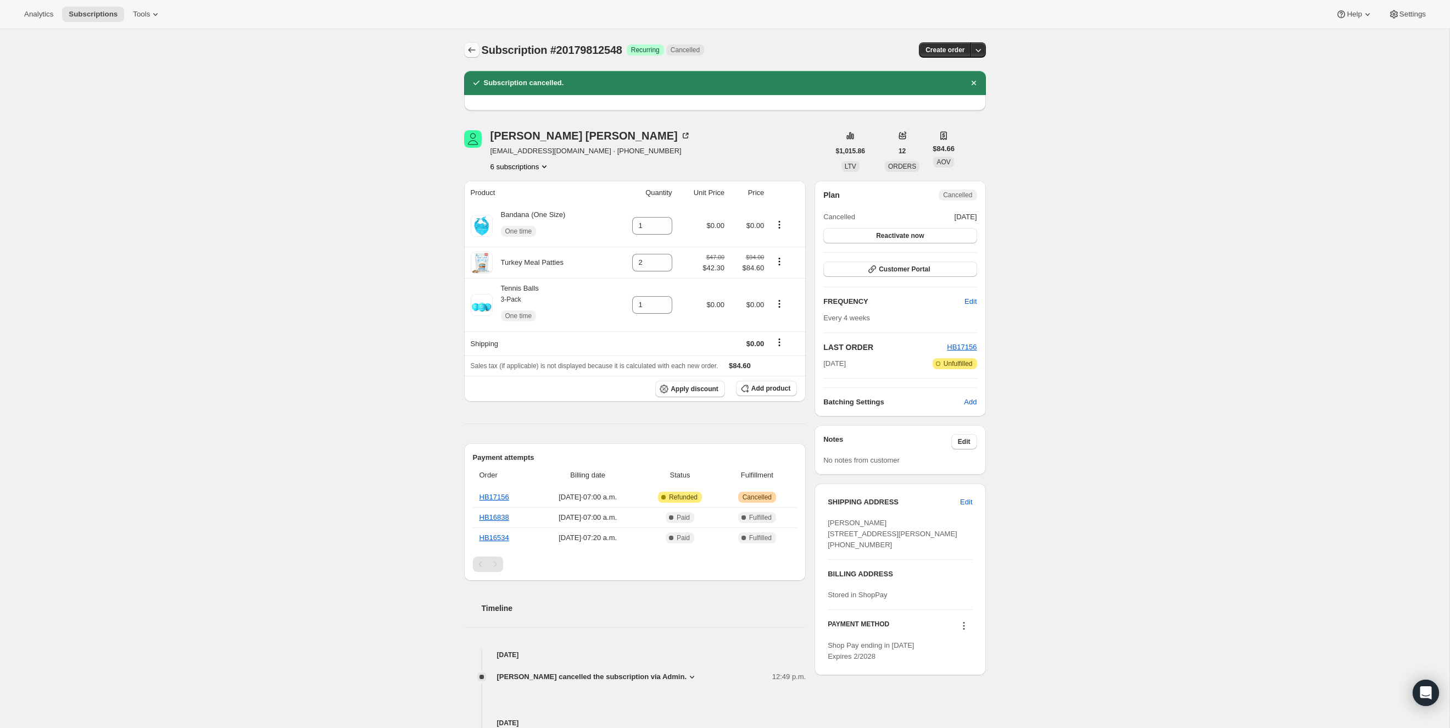
click at [475, 53] on icon "Subscriptions" at bounding box center [471, 49] width 11 height 11
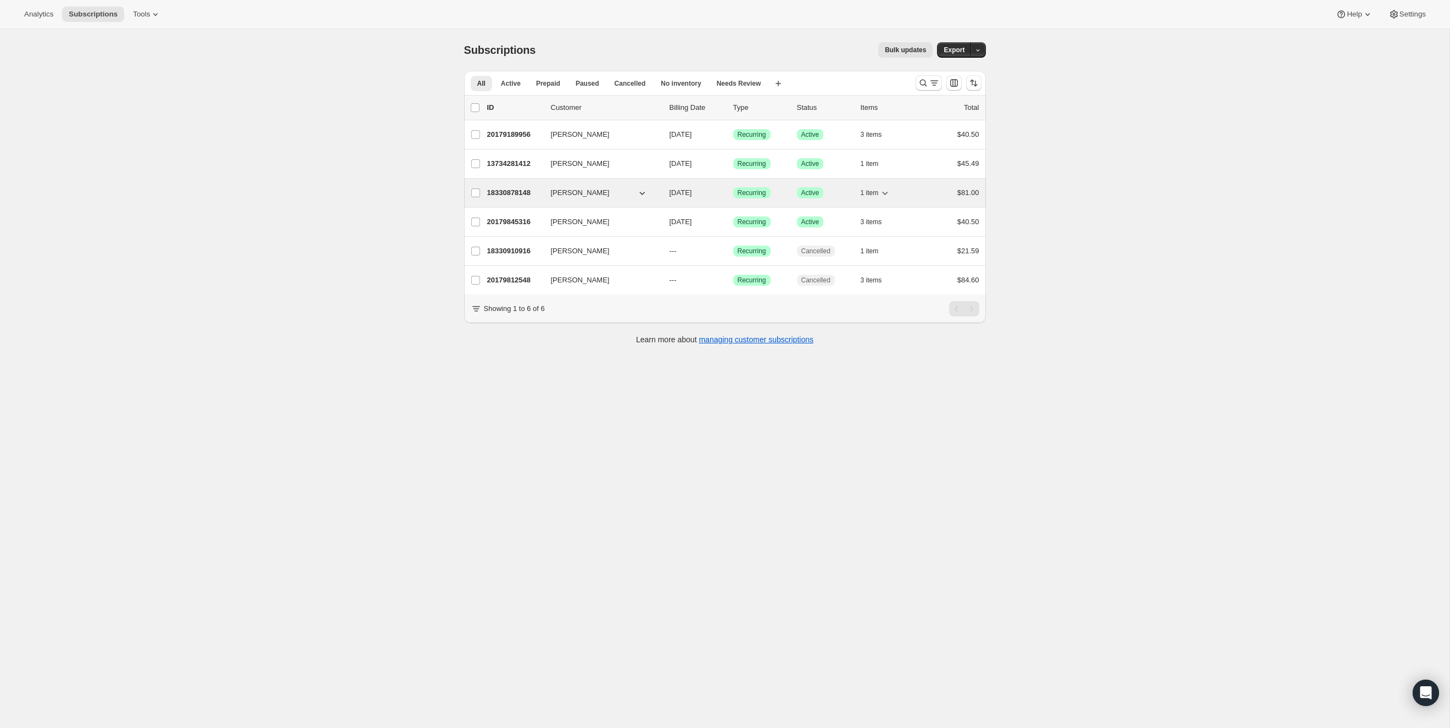
click at [505, 190] on p "18330878148" at bounding box center [514, 192] width 55 height 11
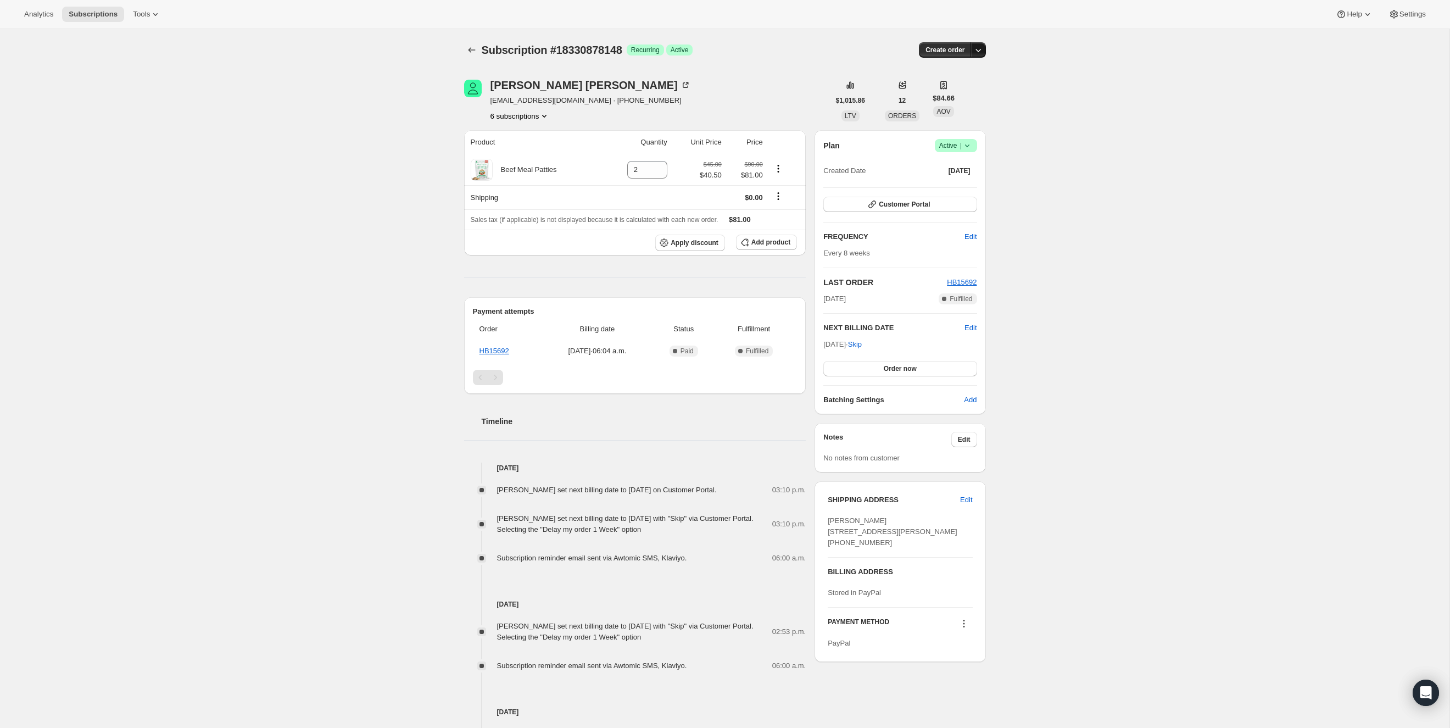
click at [976, 55] on button "button" at bounding box center [977, 49] width 15 height 15
click at [685, 115] on div "LINDA VEILLEUX linparadisveill@hotmail.com · +12493612224 6 subscriptions" at bounding box center [646, 101] width 365 height 42
click at [547, 112] on icon "Product actions" at bounding box center [544, 115] width 11 height 11
click at [754, 78] on div "LINDA VEILLEUX linparadisveill@hotmail.com · +12493612224 6 subscriptions $1,01…" at bounding box center [720, 539] width 531 height 955
click at [969, 147] on icon at bounding box center [967, 145] width 11 height 11
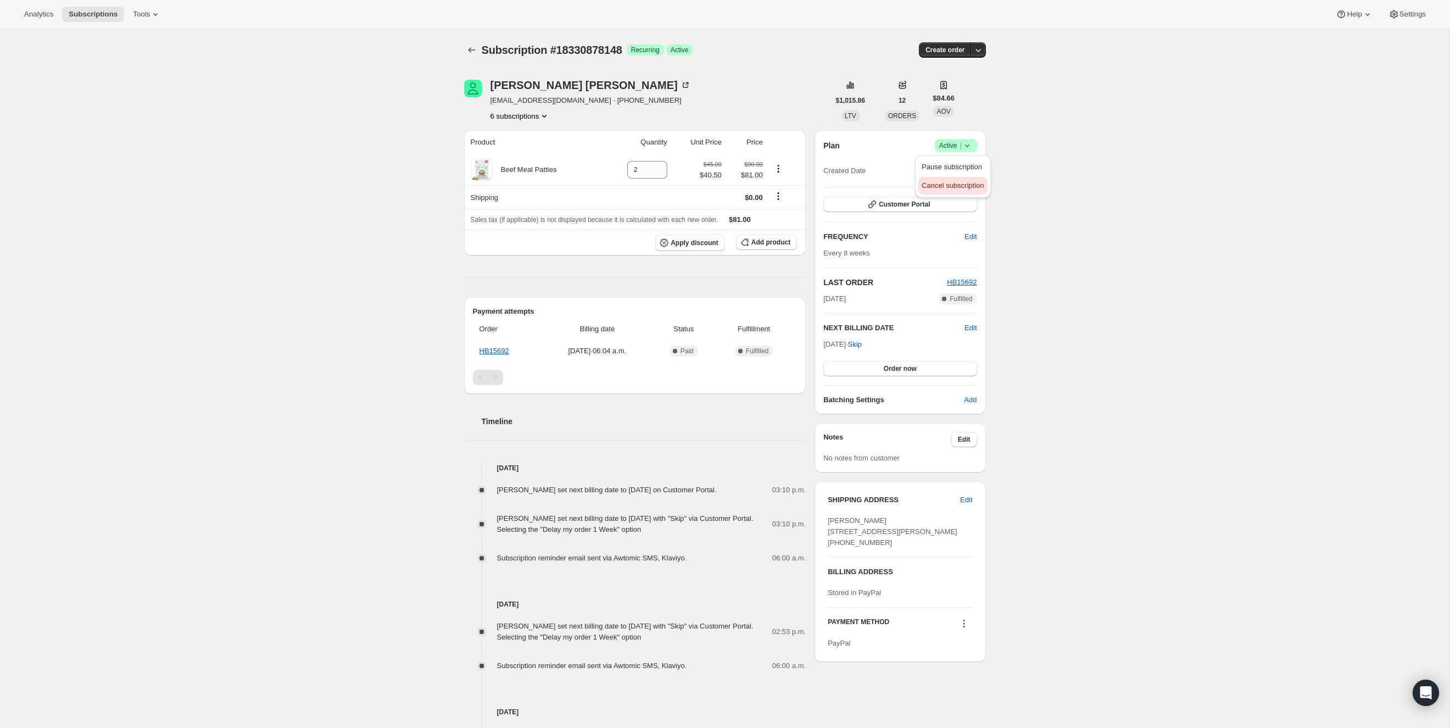
click at [967, 188] on span "Cancel subscription" at bounding box center [953, 185] width 62 height 8
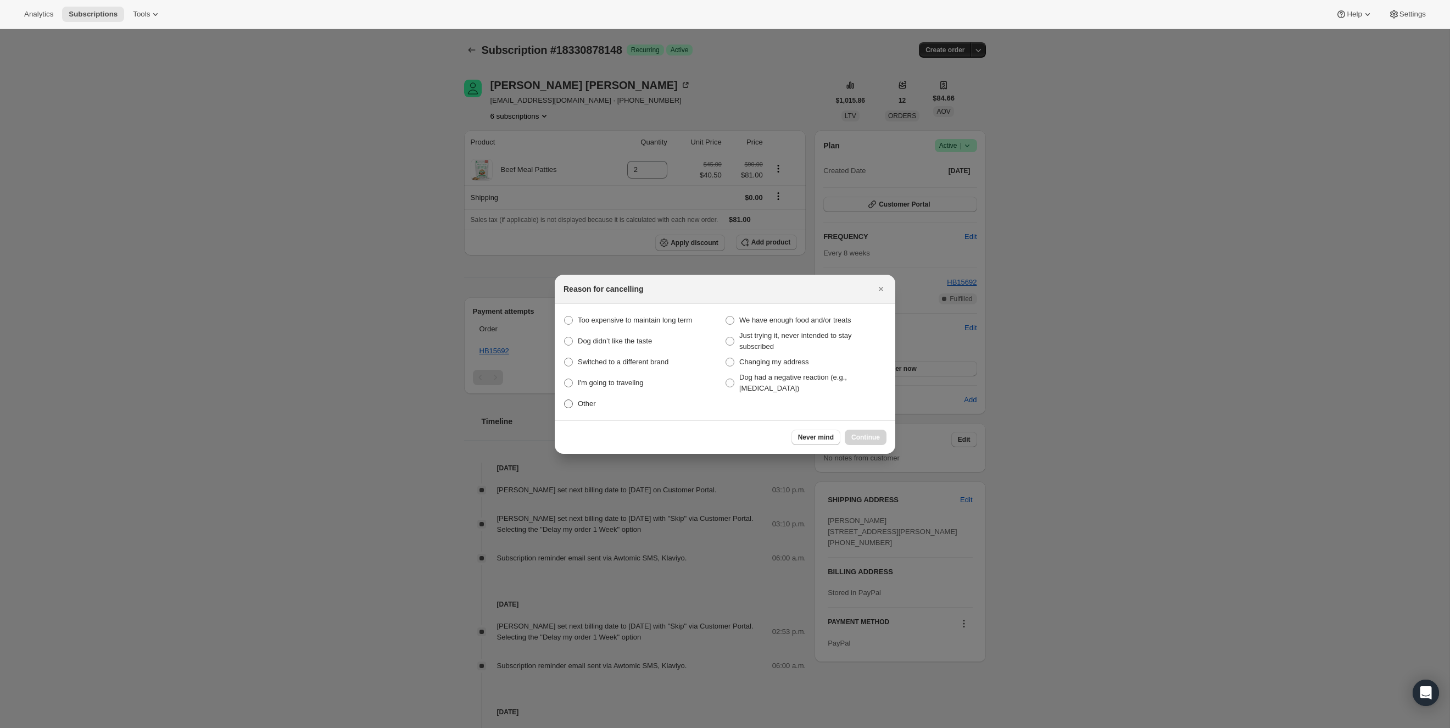
click at [577, 404] on label "Other" at bounding box center [643, 403] width 161 height 15
click at [565, 400] on input "Other" at bounding box center [564, 399] width 1 height 1
radio input "true"
click at [874, 438] on span "Continue" at bounding box center [865, 437] width 29 height 9
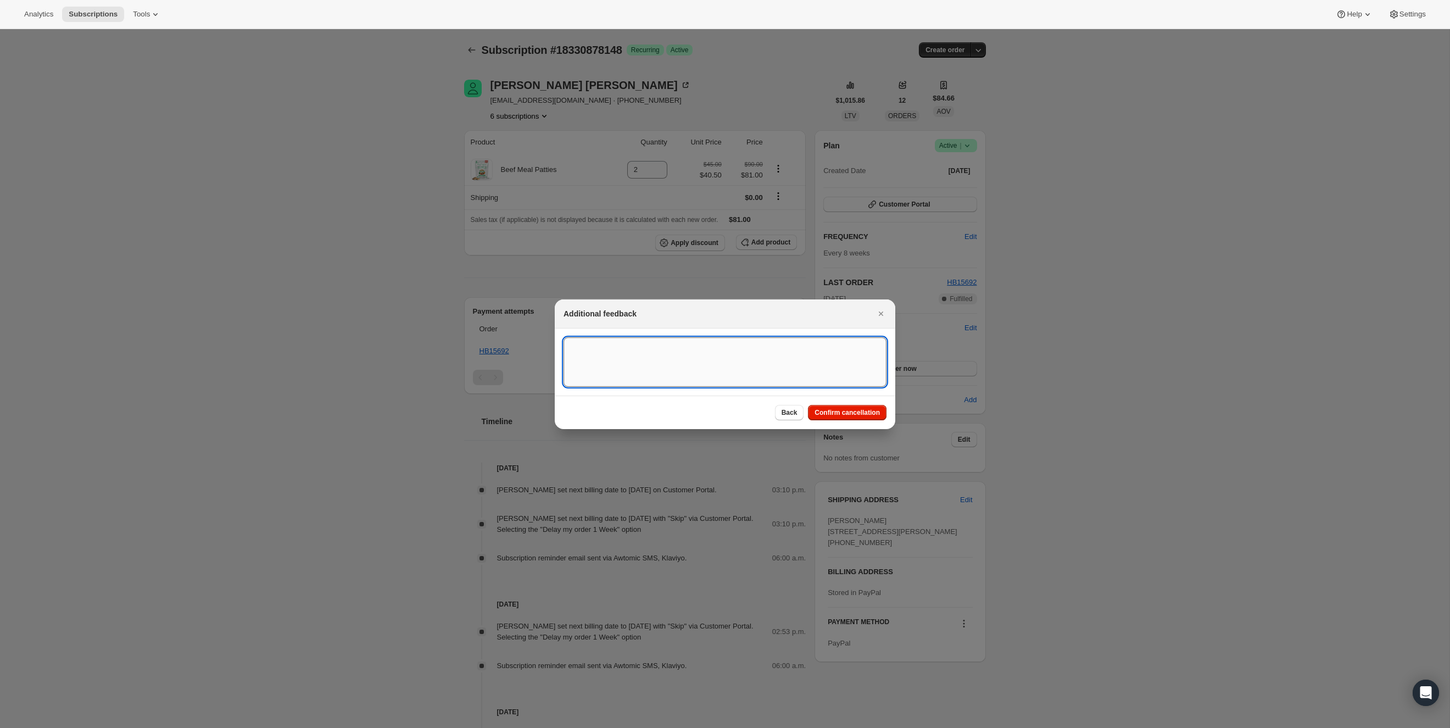
click at [667, 367] on textarea ":r12q:" at bounding box center [724, 361] width 323 height 49
type textarea "old dog - doesn't eat much anymore"
click at [825, 408] on span "Confirm cancellation" at bounding box center [846, 412] width 65 height 9
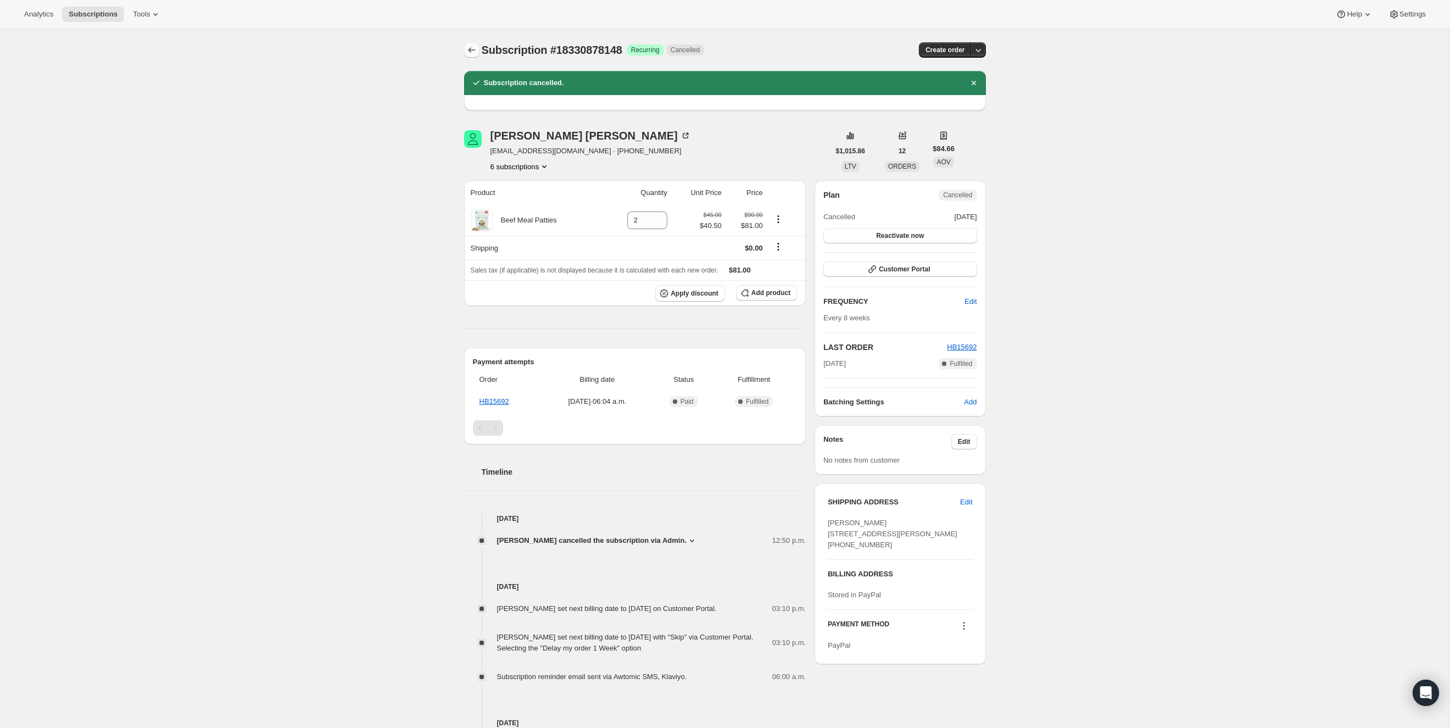
click at [474, 57] on button "Subscriptions" at bounding box center [471, 49] width 15 height 15
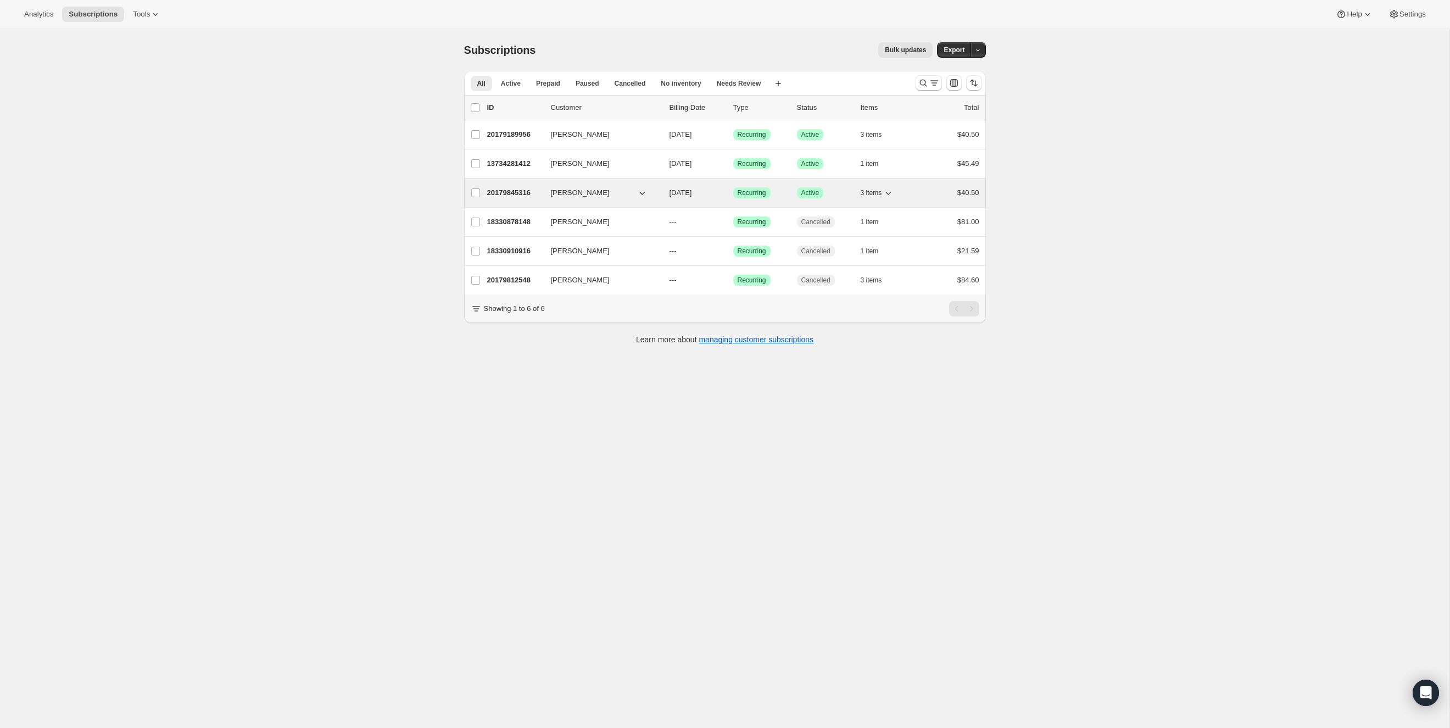
click at [507, 191] on p "20179845316" at bounding box center [514, 192] width 55 height 11
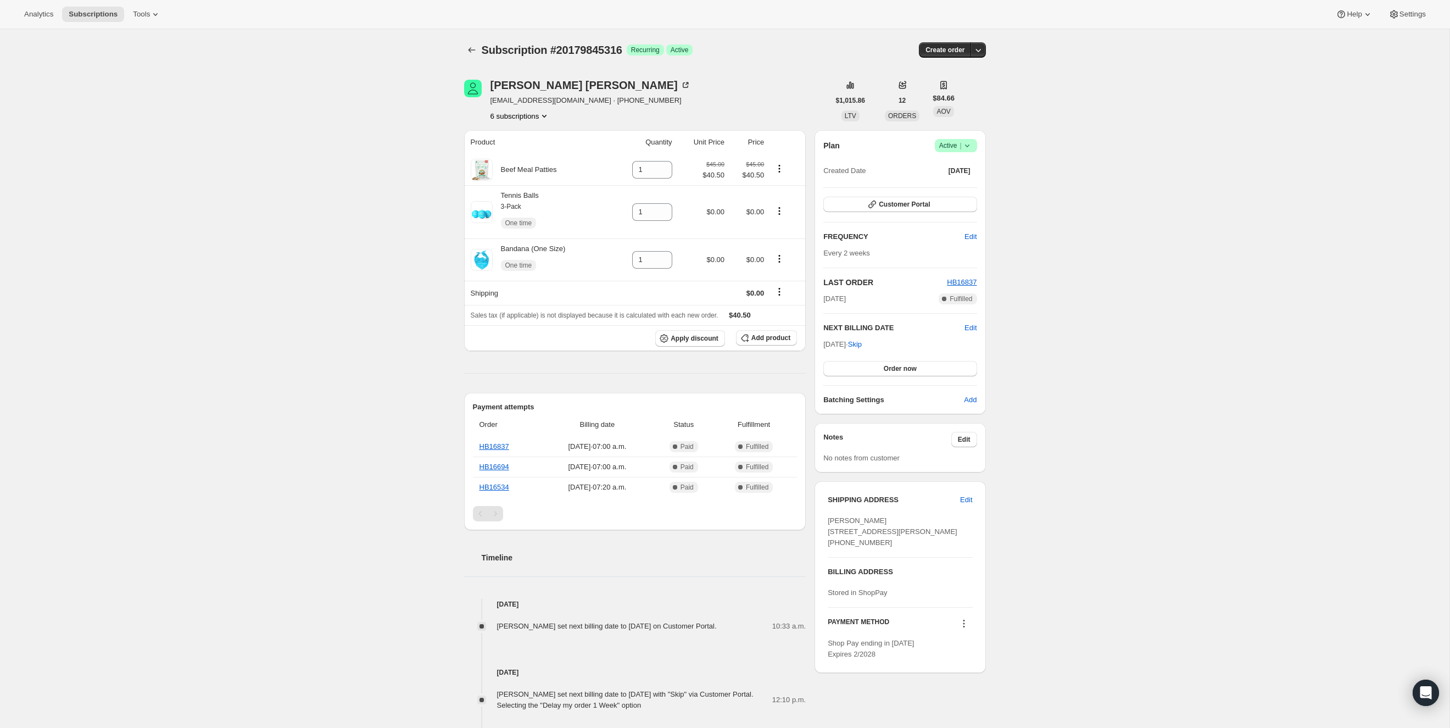
click at [546, 115] on icon "Product actions" at bounding box center [544, 116] width 4 height 3
click at [730, 77] on div "LINDA VEILLEUX linparadisveill@hotmail.com · +12493612224 6 subscriptions $1,01…" at bounding box center [720, 659] width 531 height 1195
click at [972, 149] on icon at bounding box center [967, 145] width 11 height 11
click at [968, 182] on span "Cancel subscription" at bounding box center [953, 185] width 62 height 8
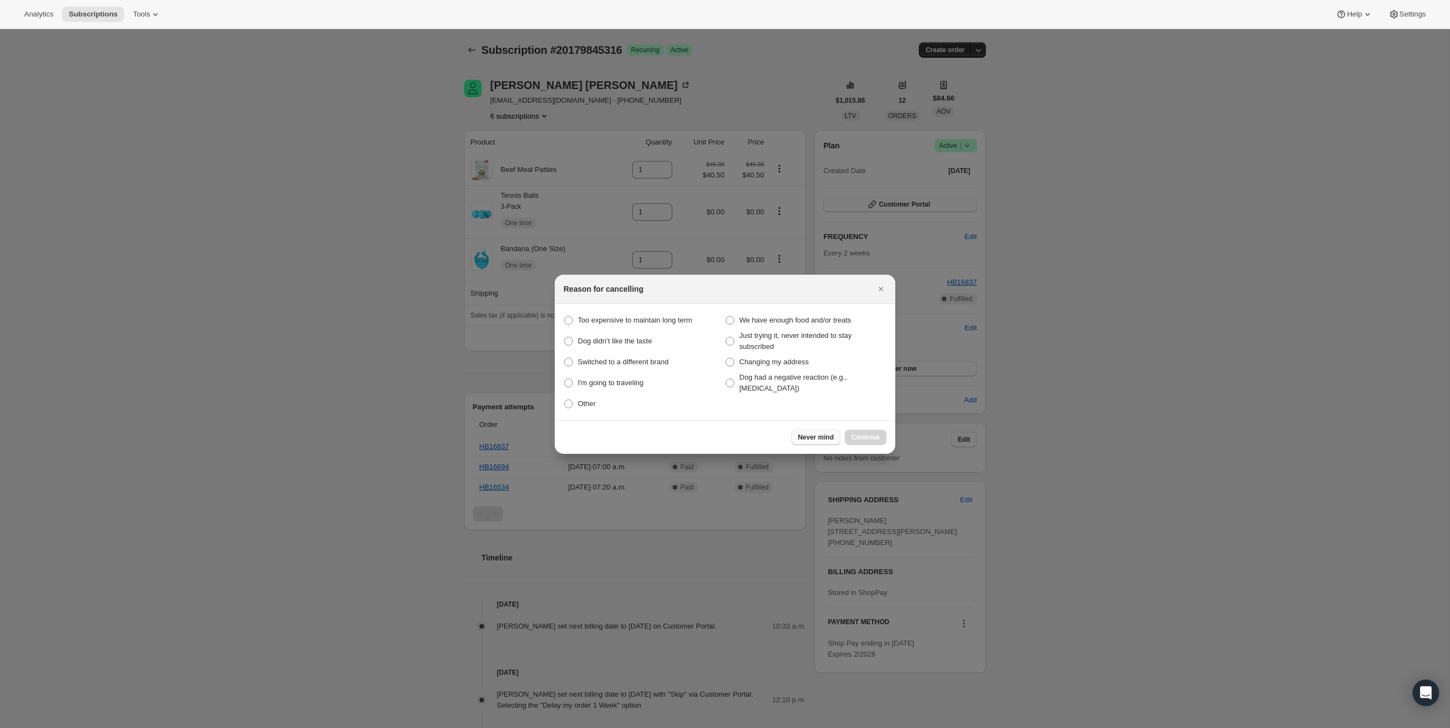
click at [795, 437] on button "Never mind" at bounding box center [815, 436] width 49 height 15
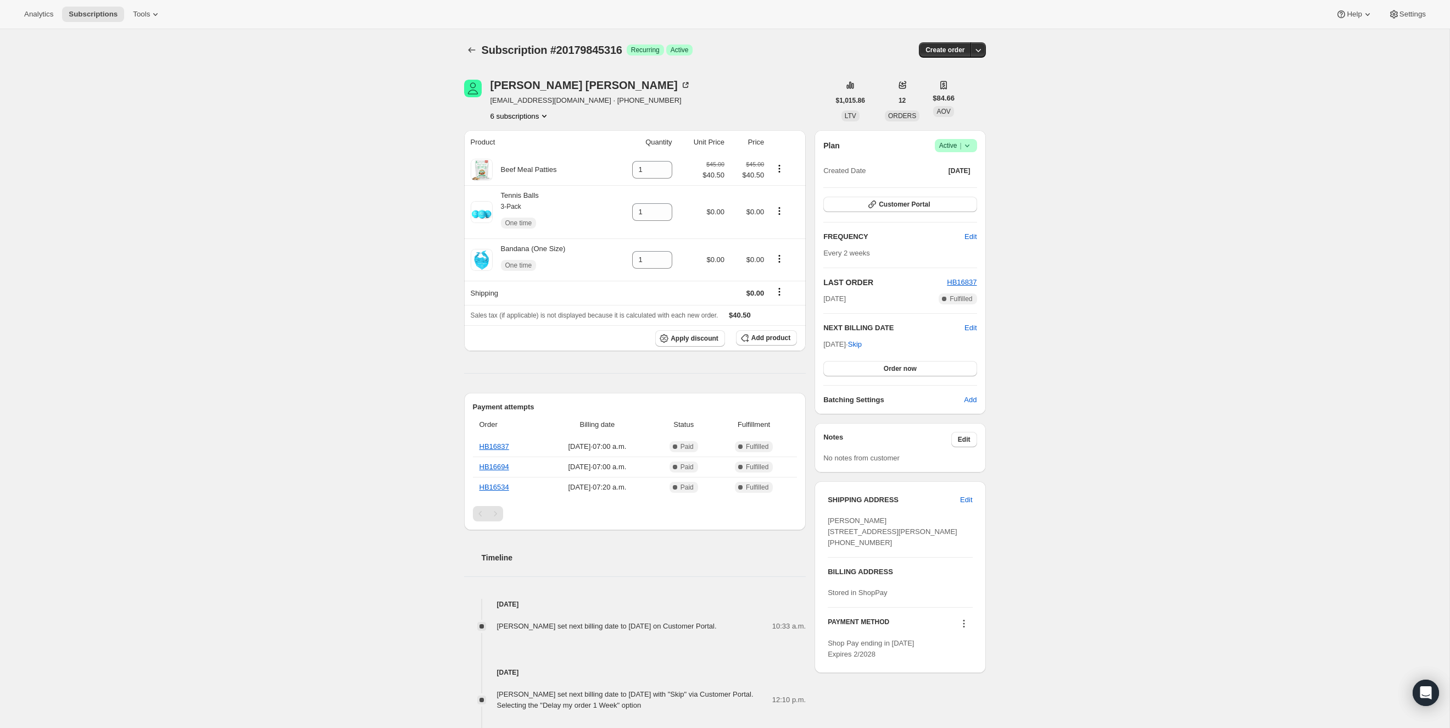
click at [967, 144] on icon at bounding box center [967, 145] width 11 height 11
click at [968, 189] on span "Cancel subscription" at bounding box center [953, 185] width 62 height 11
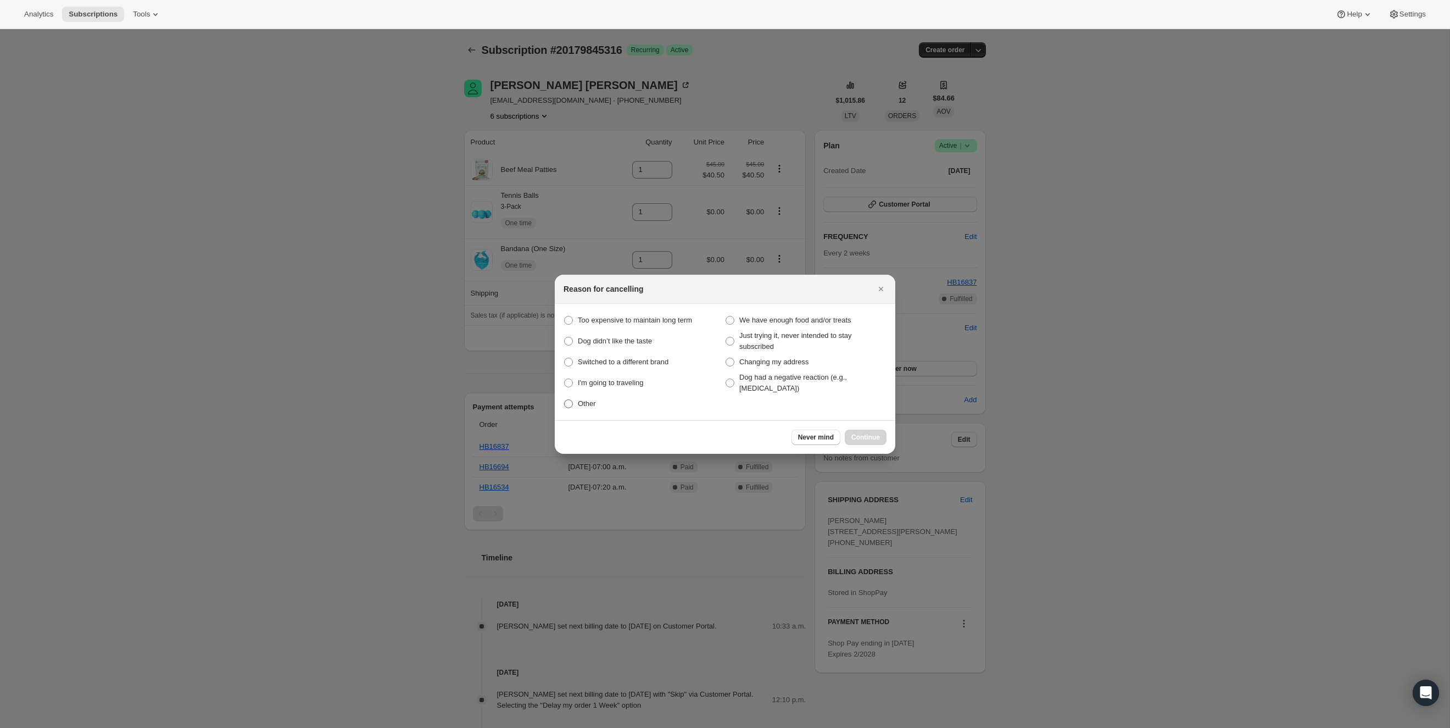
drag, startPoint x: 601, startPoint y: 403, endPoint x: 619, endPoint y: 404, distance: 17.6
click at [602, 403] on label "Other" at bounding box center [643, 403] width 161 height 15
click at [565, 400] on input "Other" at bounding box center [564, 399] width 1 height 1
radio input "true"
click at [879, 437] on span "Continue" at bounding box center [865, 437] width 29 height 9
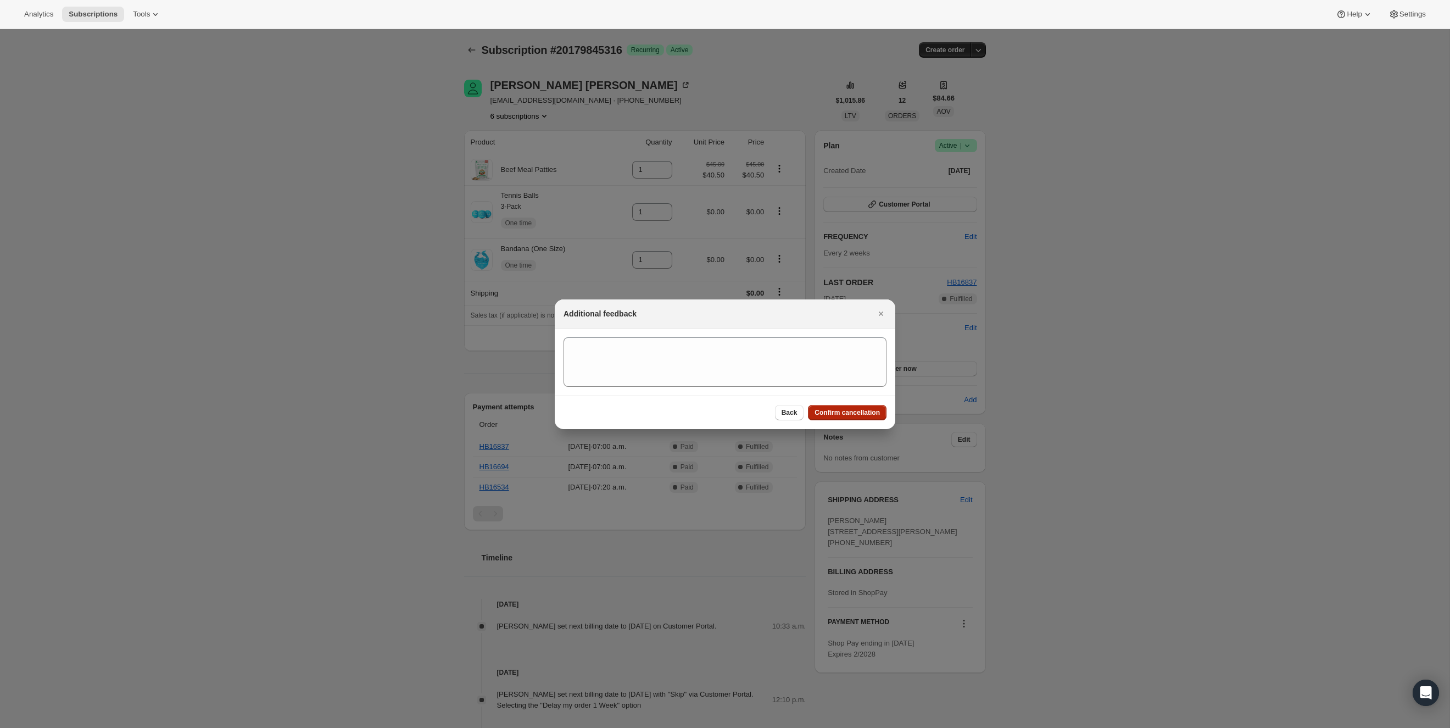
click at [858, 411] on span "Confirm cancellation" at bounding box center [846, 412] width 65 height 9
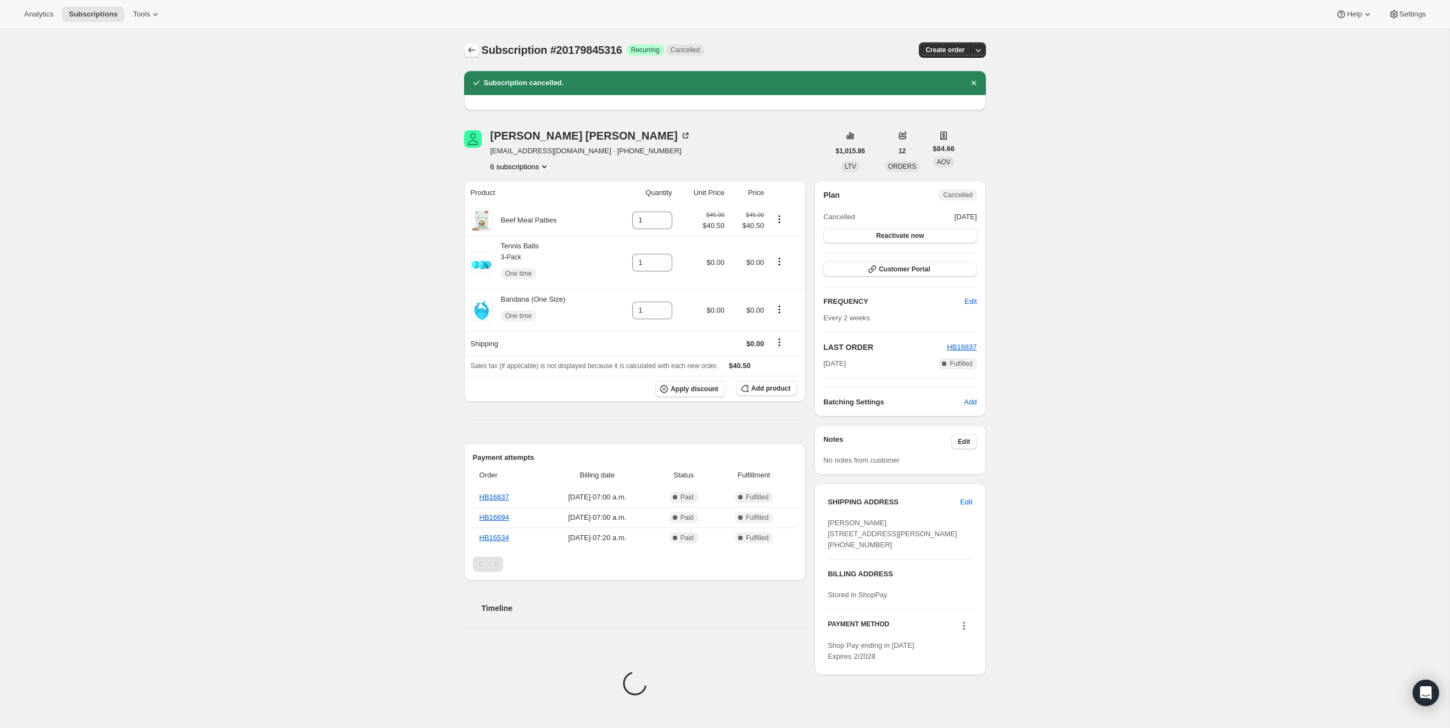
click at [475, 52] on icon "Subscriptions" at bounding box center [471, 49] width 11 height 11
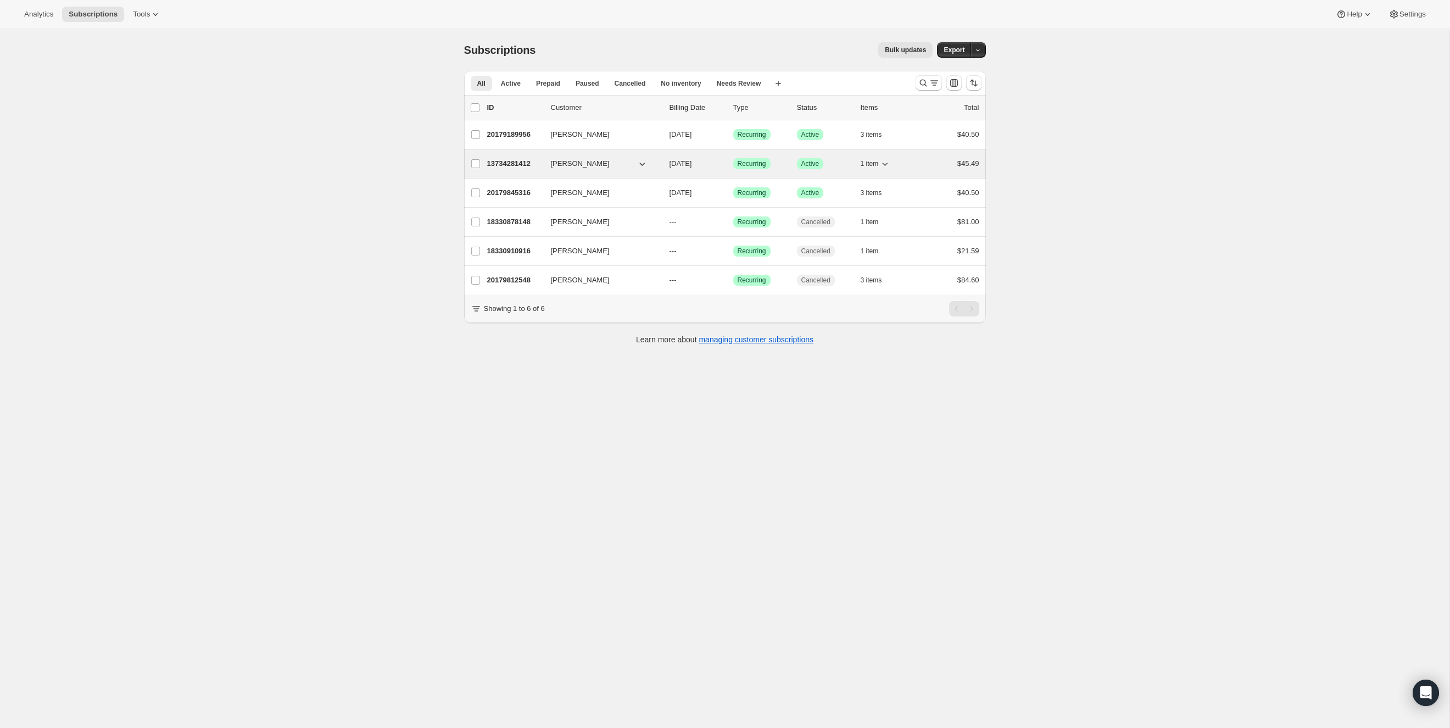
click at [503, 164] on p "13734281412" at bounding box center [514, 163] width 55 height 11
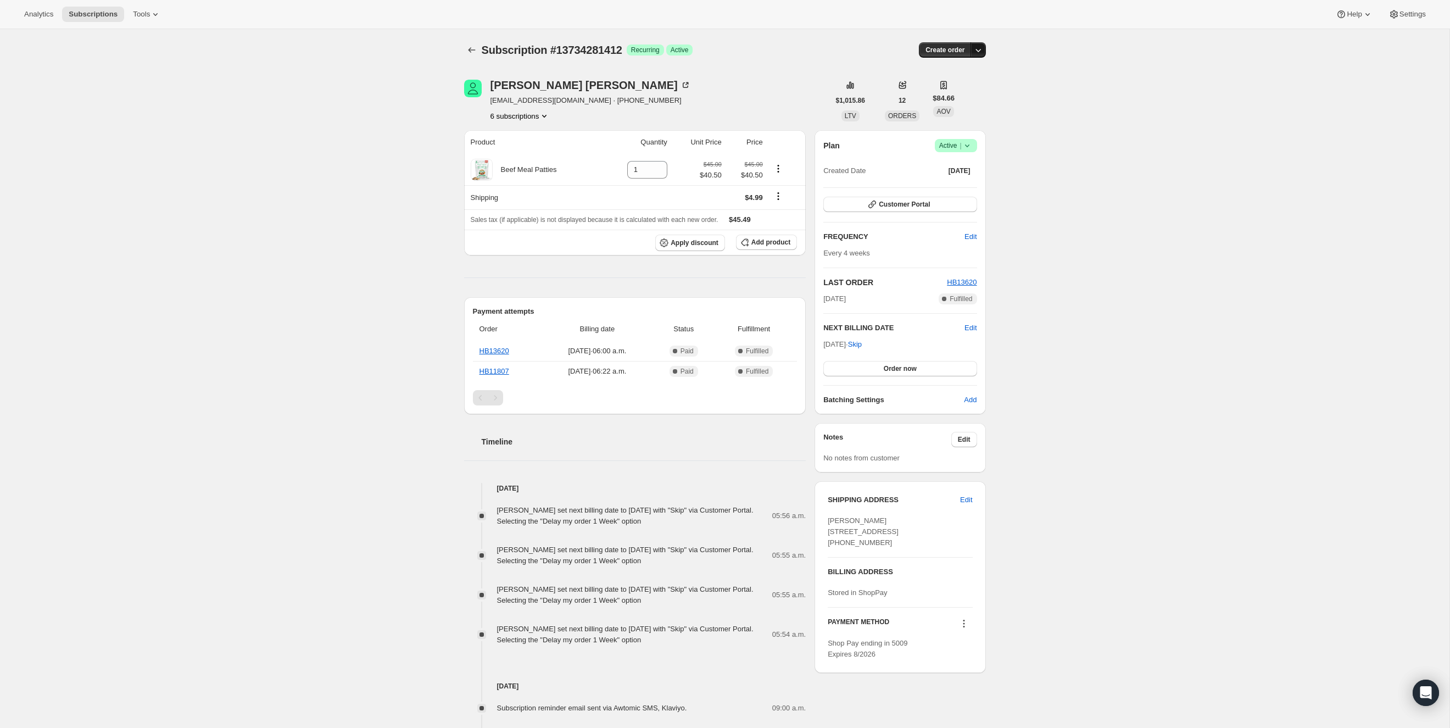
click at [980, 51] on icon "button" at bounding box center [978, 49] width 11 height 11
click at [1080, 157] on div "Subscription #13734281412. This page is ready Subscription #13734281412 Success…" at bounding box center [724, 671] width 1449 height 1285
click at [972, 145] on icon at bounding box center [967, 145] width 11 height 11
click at [967, 186] on span "Cancel subscription" at bounding box center [953, 185] width 62 height 8
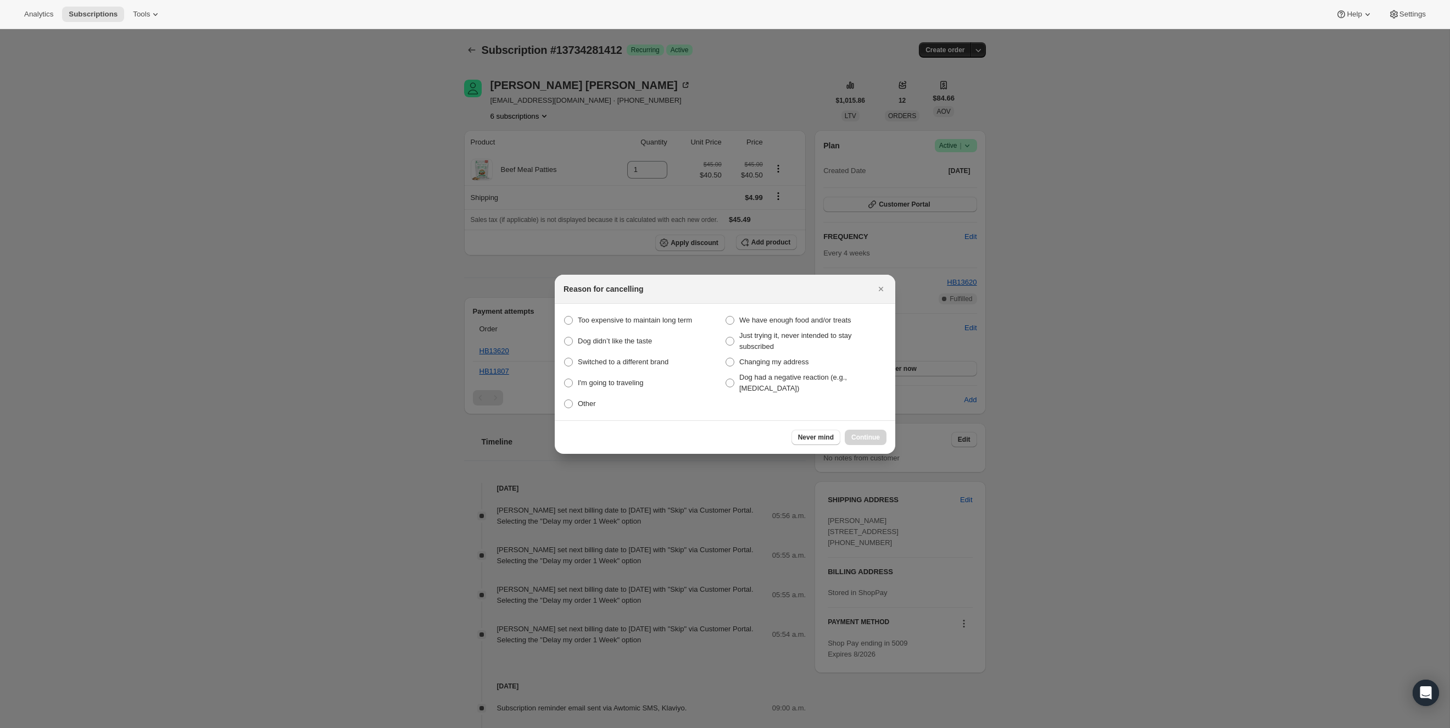
click at [562, 407] on section "Too expensive to maintain long term We have enough food and/or treats Dog didn’…" at bounding box center [725, 362] width 341 height 116
click at [567, 405] on span ":rav:" at bounding box center [568, 403] width 9 height 9
click at [565, 400] on input "Other" at bounding box center [564, 399] width 1 height 1
radio input "true"
click at [870, 439] on span "Continue" at bounding box center [865, 437] width 29 height 9
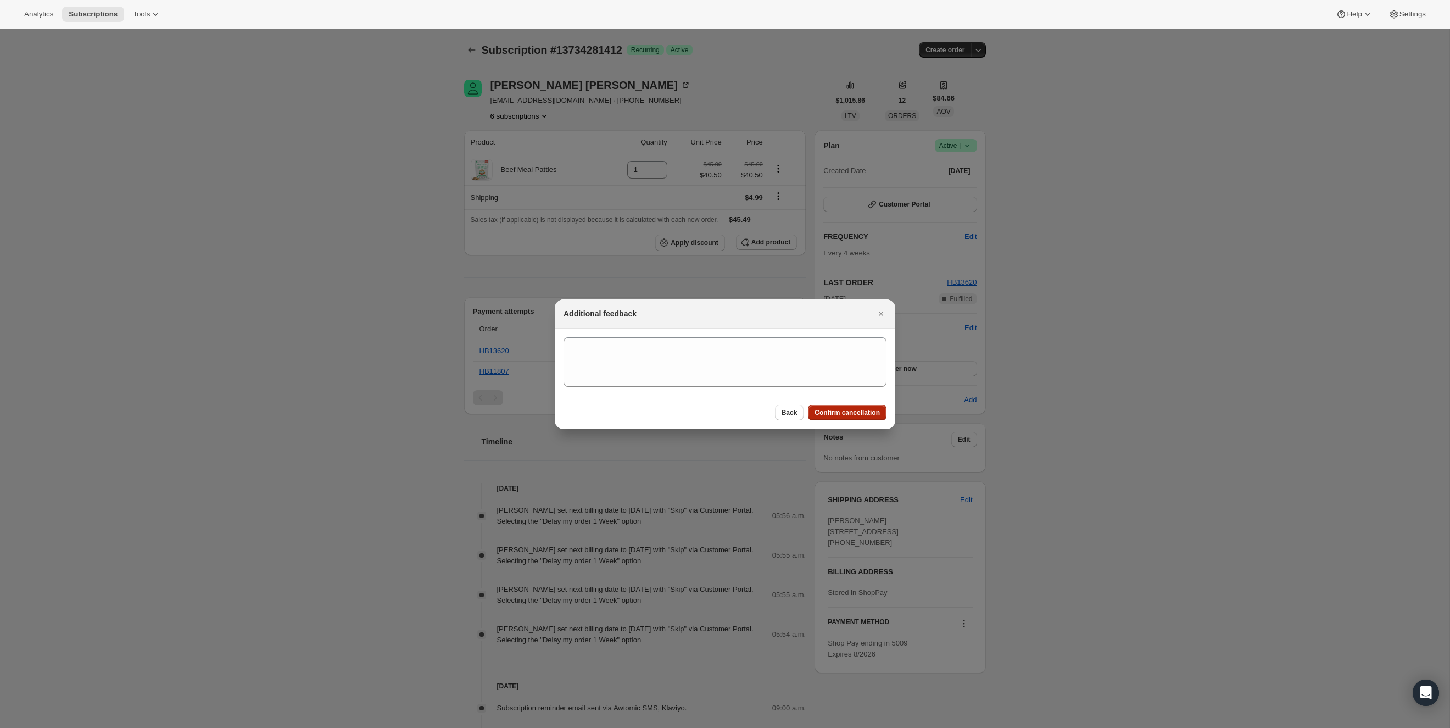
click at [868, 415] on span "Confirm cancellation" at bounding box center [846, 412] width 65 height 9
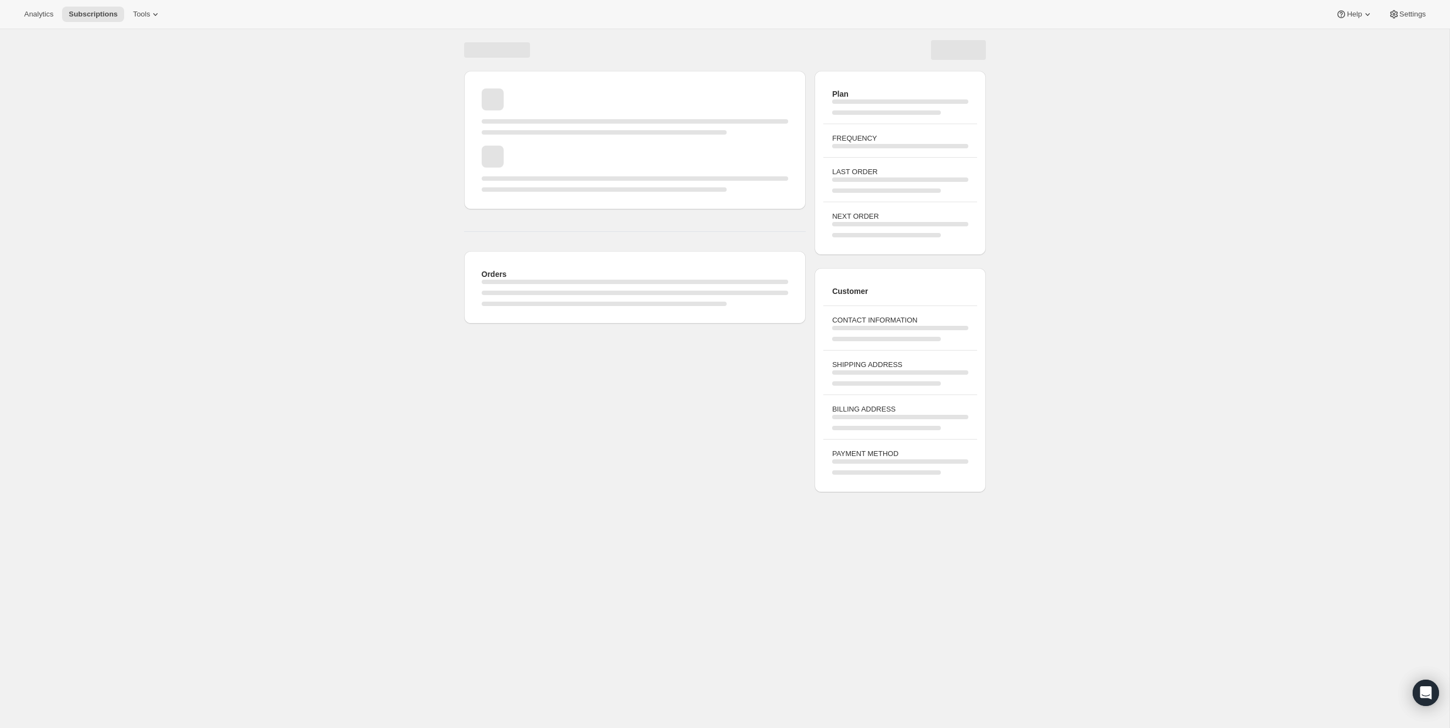
click at [471, 49] on div "Page loading" at bounding box center [497, 49] width 66 height 15
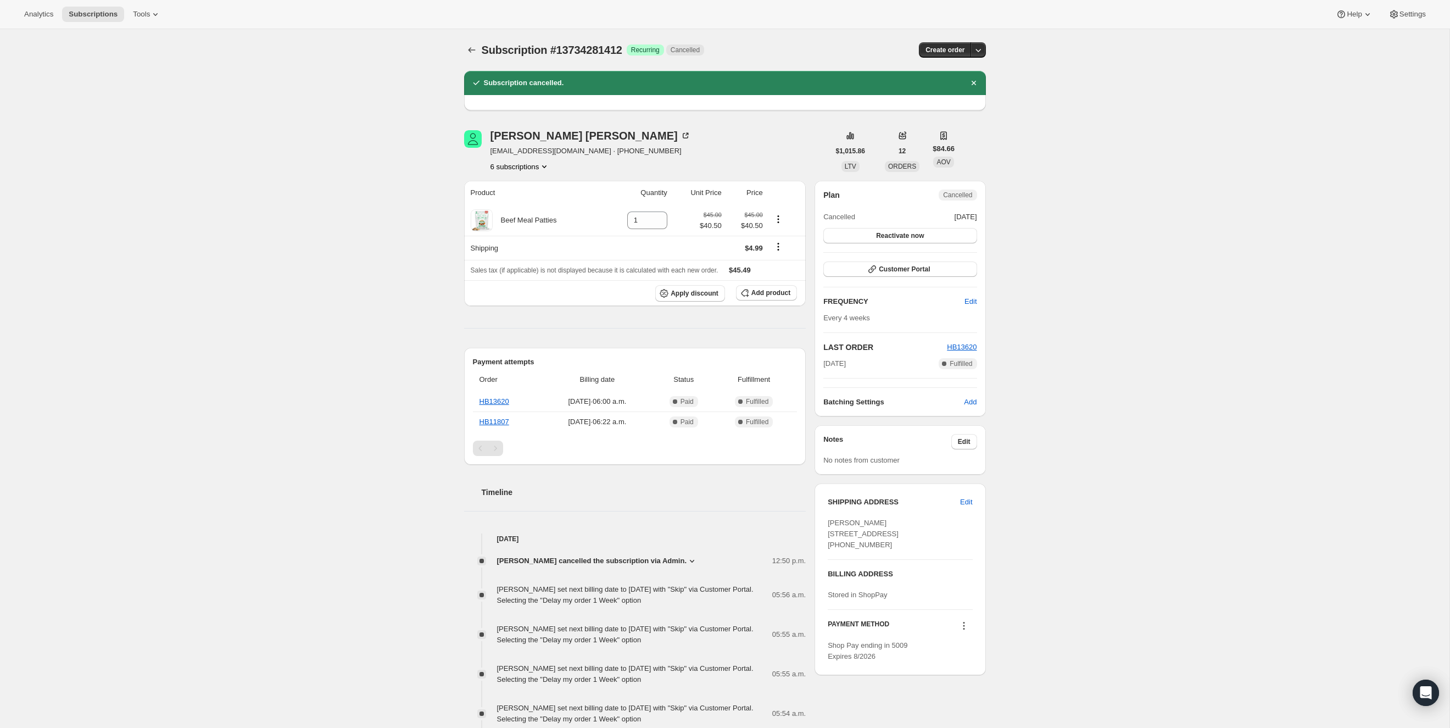
click at [471, 49] on icon "Subscriptions" at bounding box center [471, 49] width 11 height 11
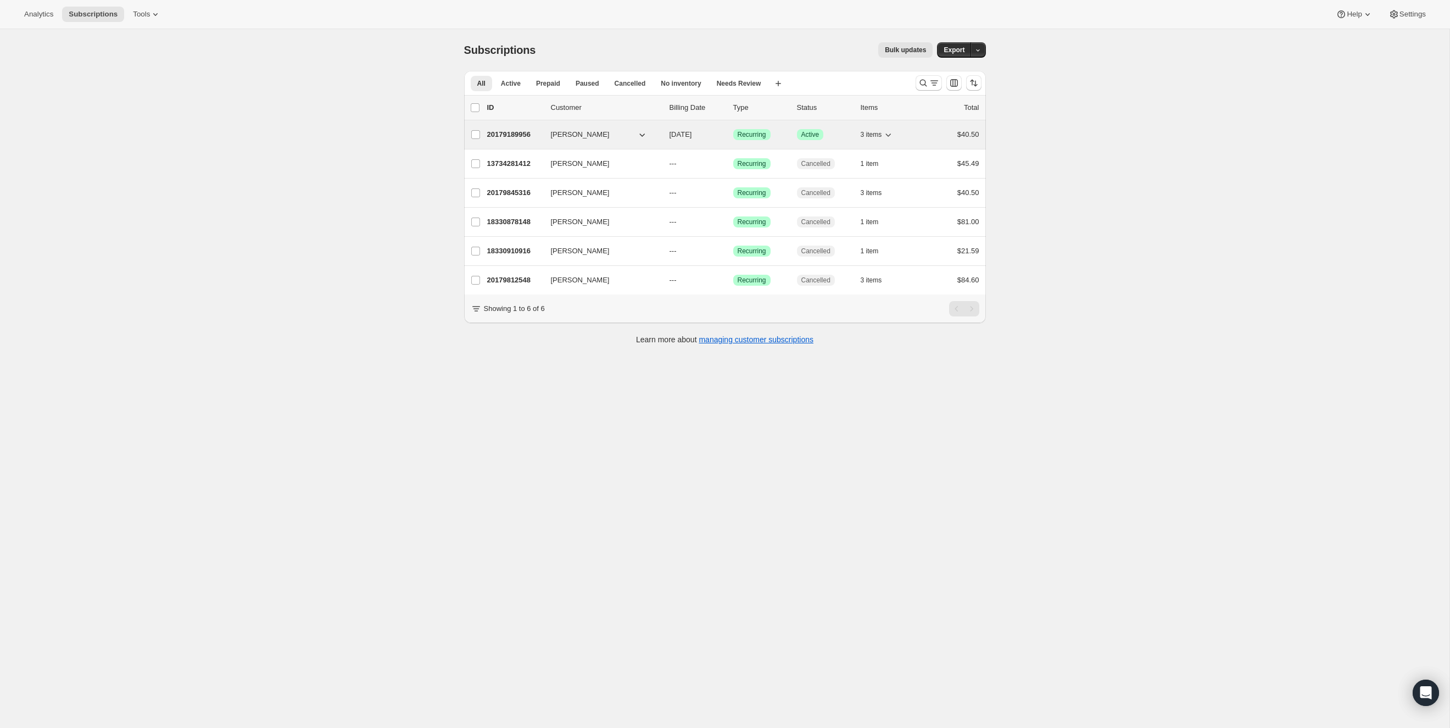
click at [516, 136] on p "20179189956" at bounding box center [514, 134] width 55 height 11
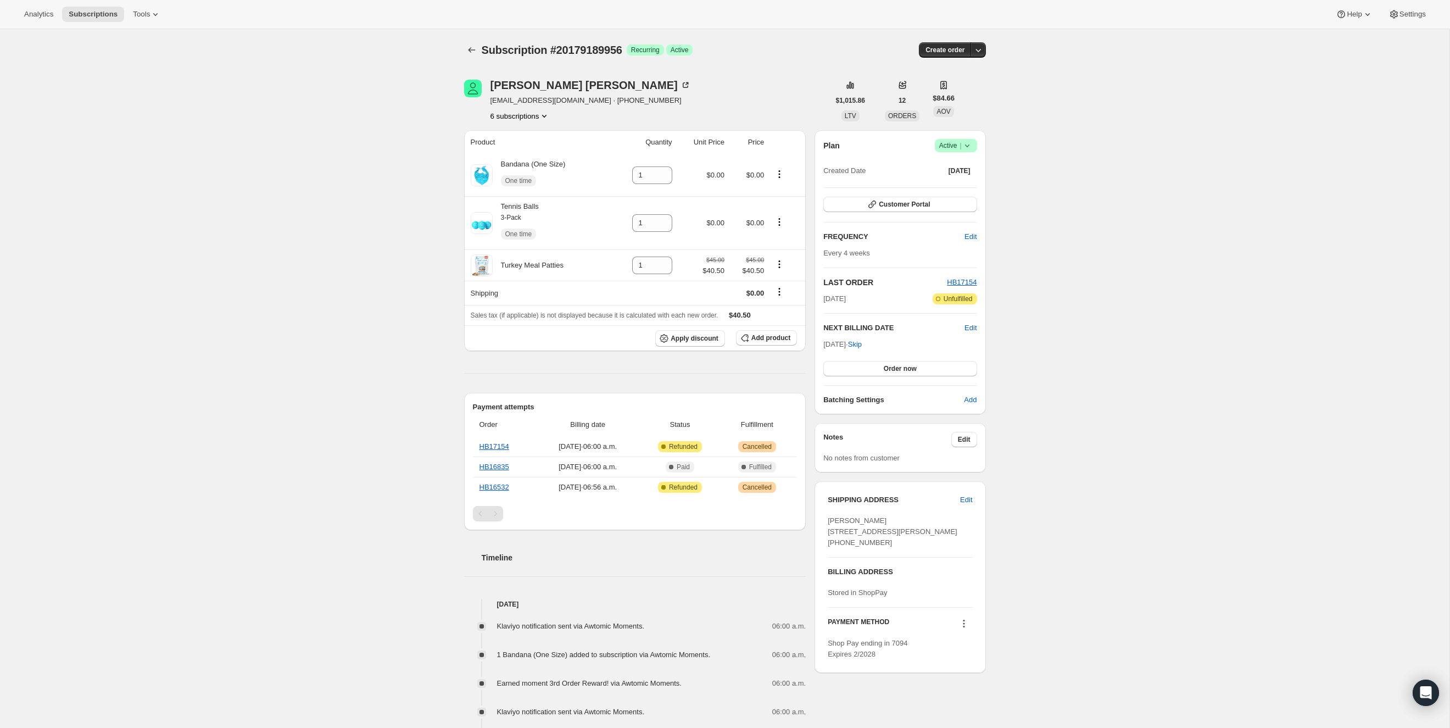
click at [974, 146] on span "Success Active |" at bounding box center [956, 145] width 42 height 13
click at [972, 182] on span "Cancel subscription" at bounding box center [953, 185] width 62 height 8
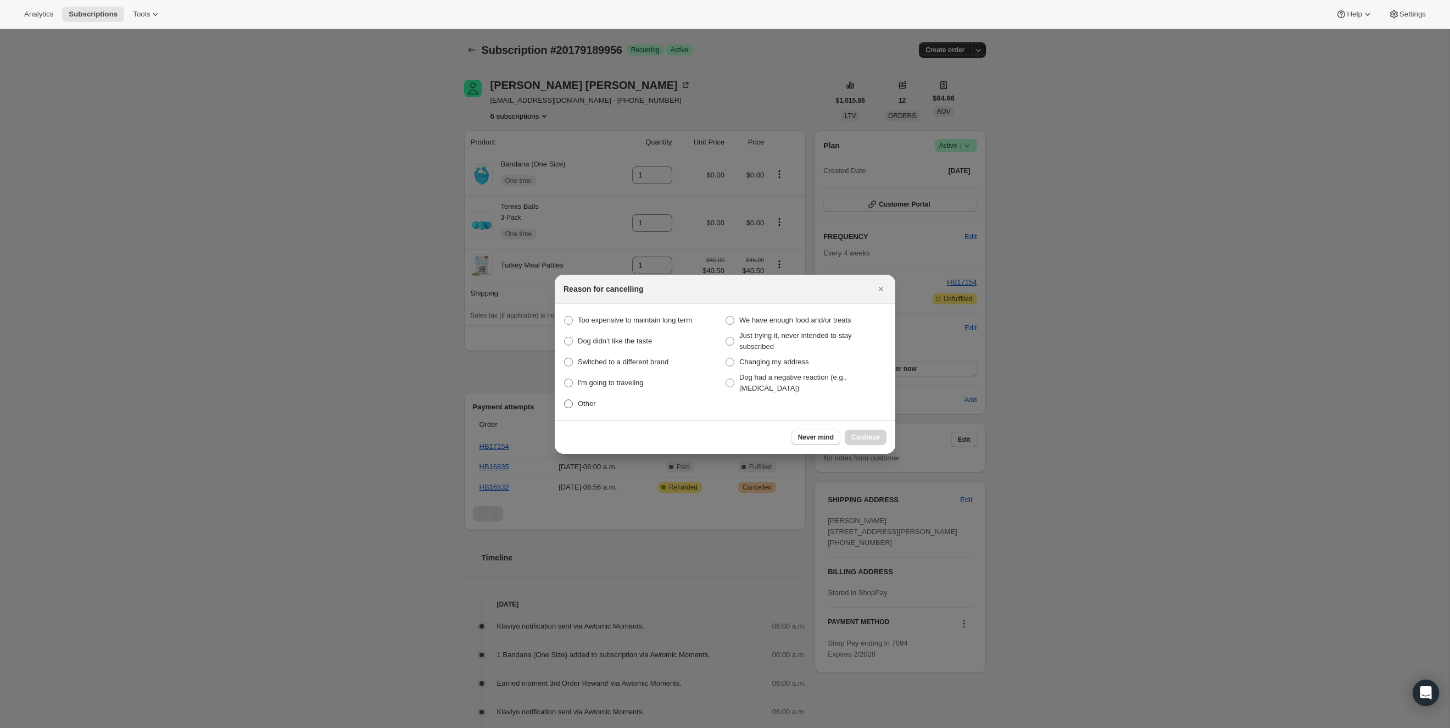
click at [584, 409] on label "Other" at bounding box center [643, 403] width 161 height 15
click at [565, 400] on input "Other" at bounding box center [564, 399] width 1 height 1
radio input "true"
click at [874, 438] on span "Continue" at bounding box center [865, 437] width 29 height 9
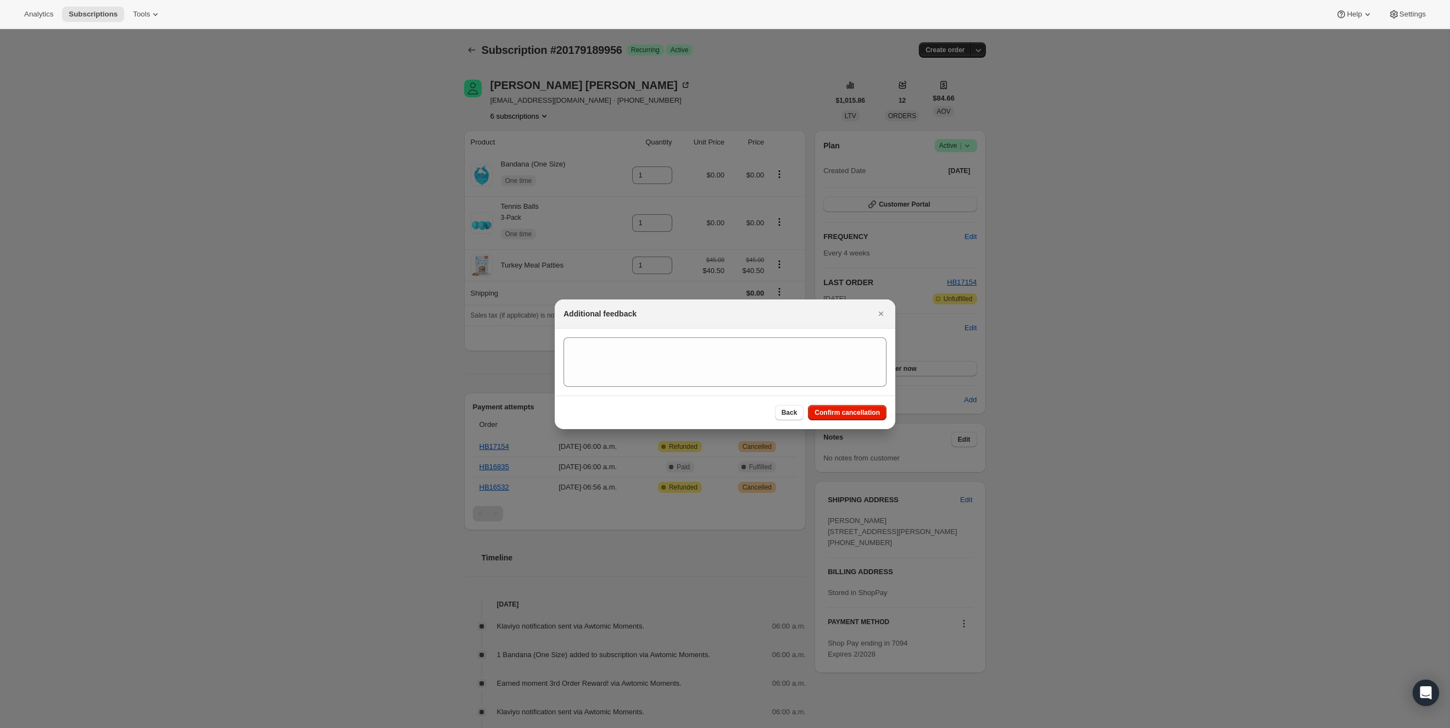
click at [863, 399] on div "Back Confirm cancellation" at bounding box center [725, 412] width 341 height 34
click at [861, 409] on span "Confirm cancellation" at bounding box center [846, 412] width 65 height 9
